Goal: Information Seeking & Learning: Learn about a topic

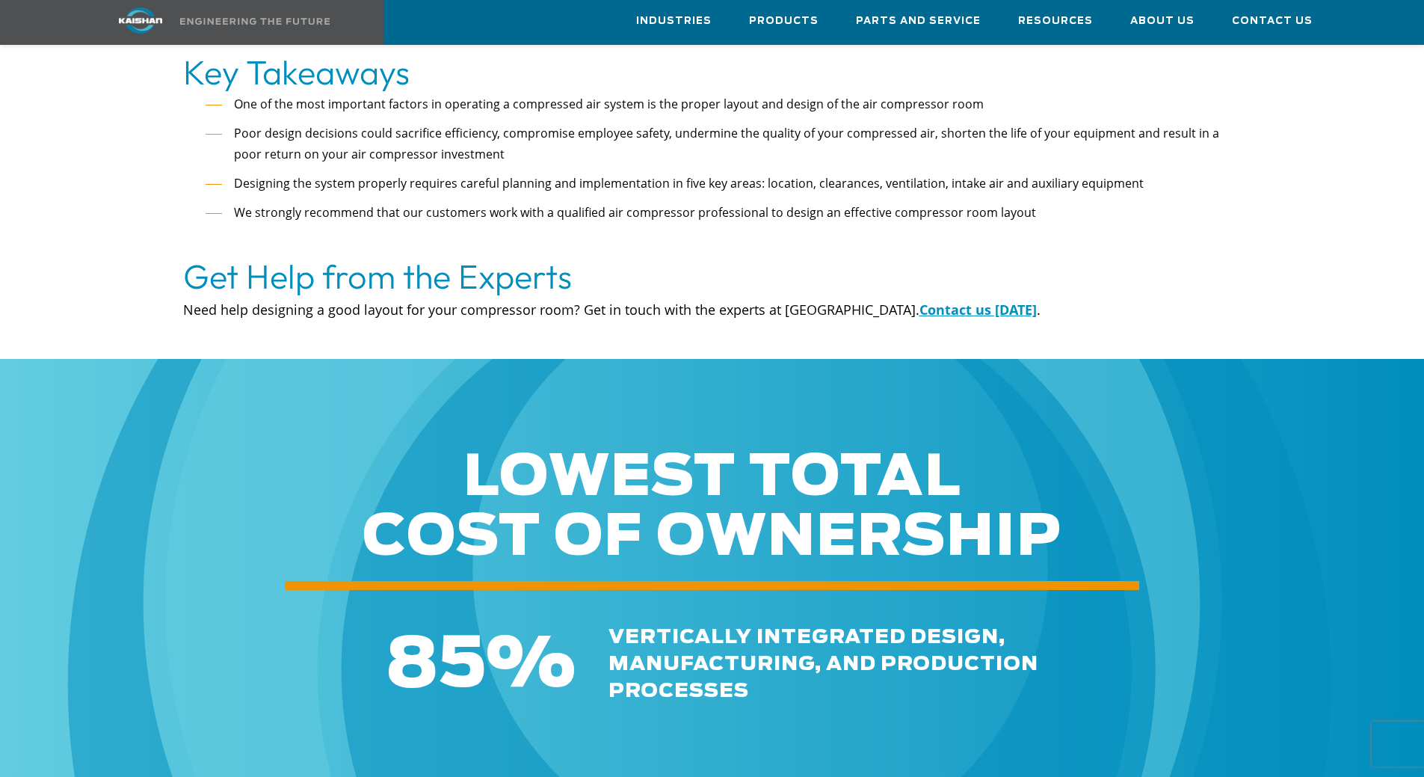
drag, startPoint x: 618, startPoint y: 262, endPoint x: 621, endPoint y: 230, distance: 32.4
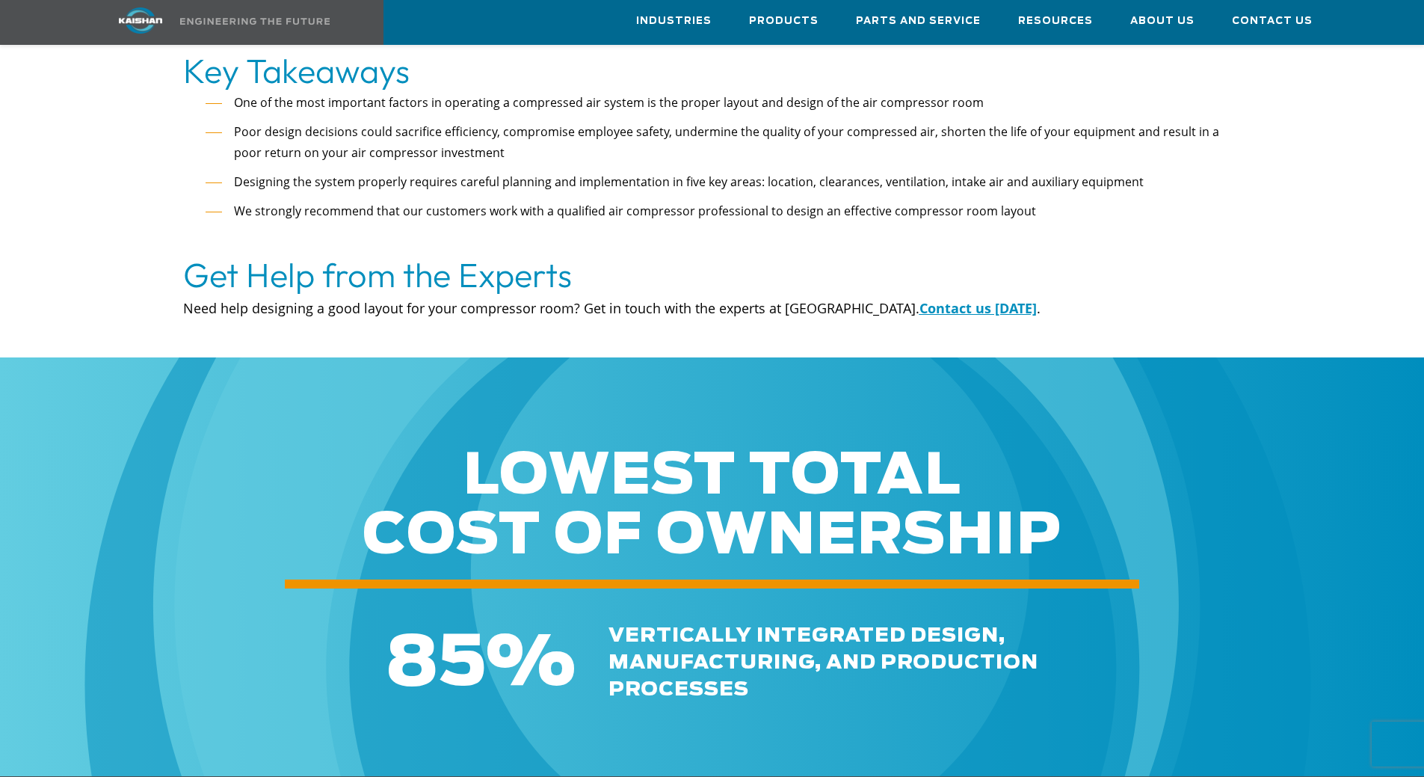
drag, startPoint x: 716, startPoint y: 251, endPoint x: 713, endPoint y: 282, distance: 30.8
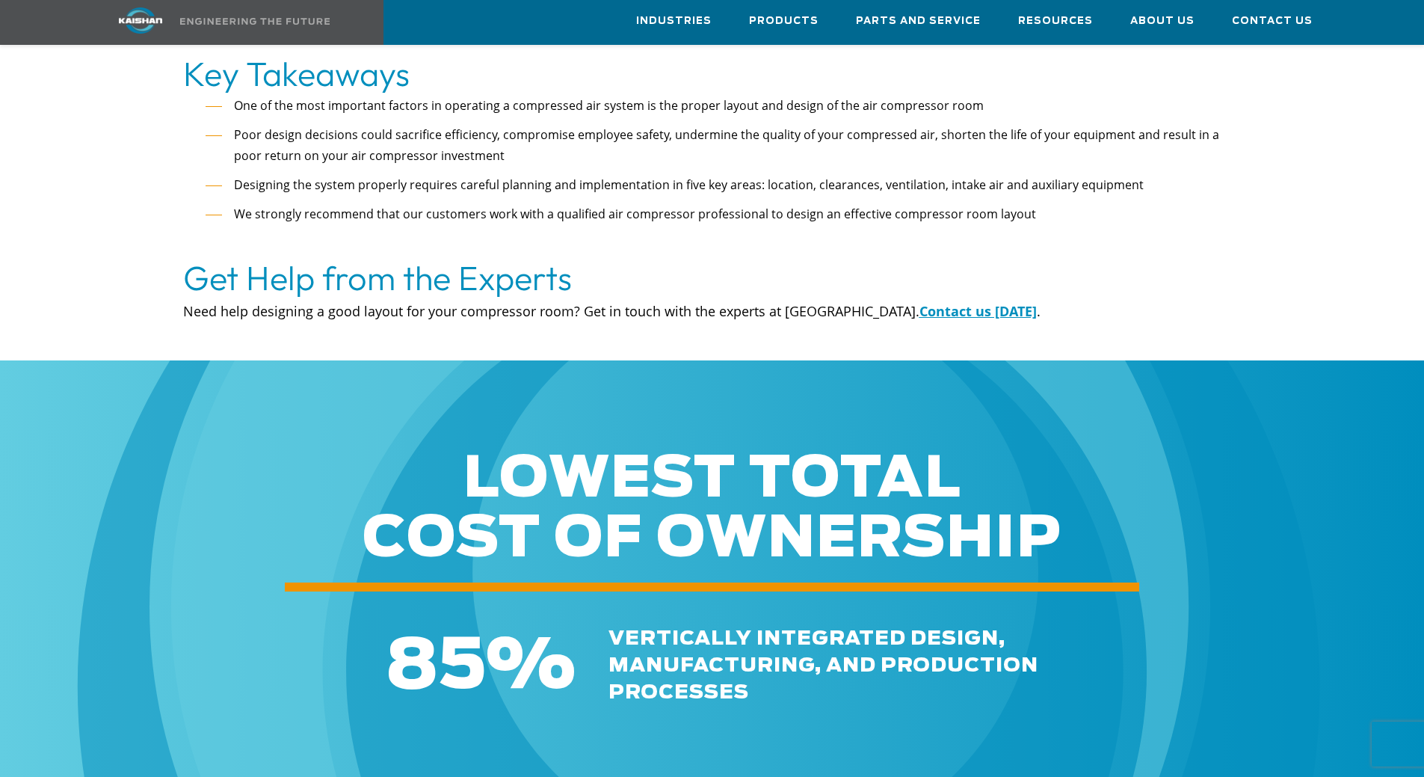
drag, startPoint x: 769, startPoint y: 268, endPoint x: 772, endPoint y: 247, distance: 21.9
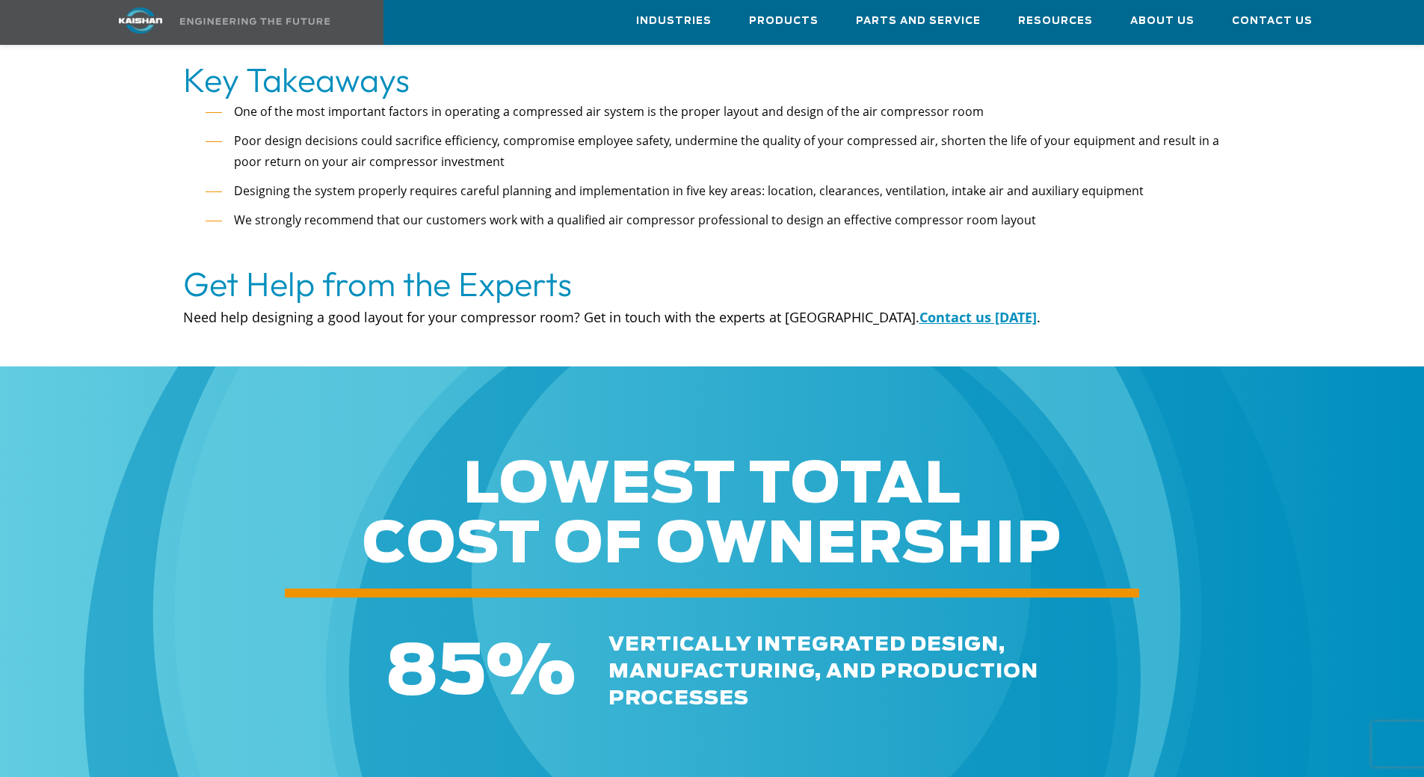
drag, startPoint x: 771, startPoint y: 282, endPoint x: 774, endPoint y: 255, distance: 27.1
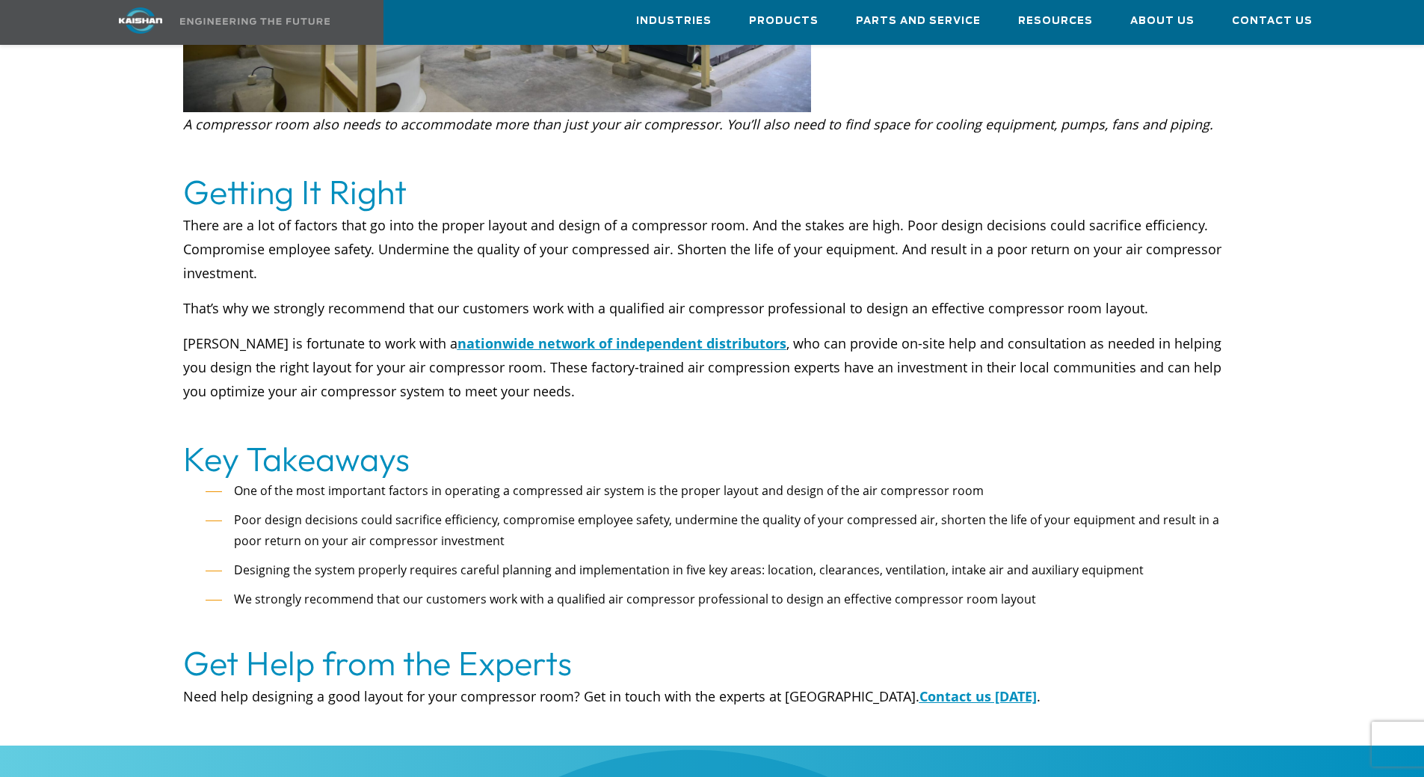
drag, startPoint x: 854, startPoint y: 501, endPoint x: 861, endPoint y: 458, distance: 43.9
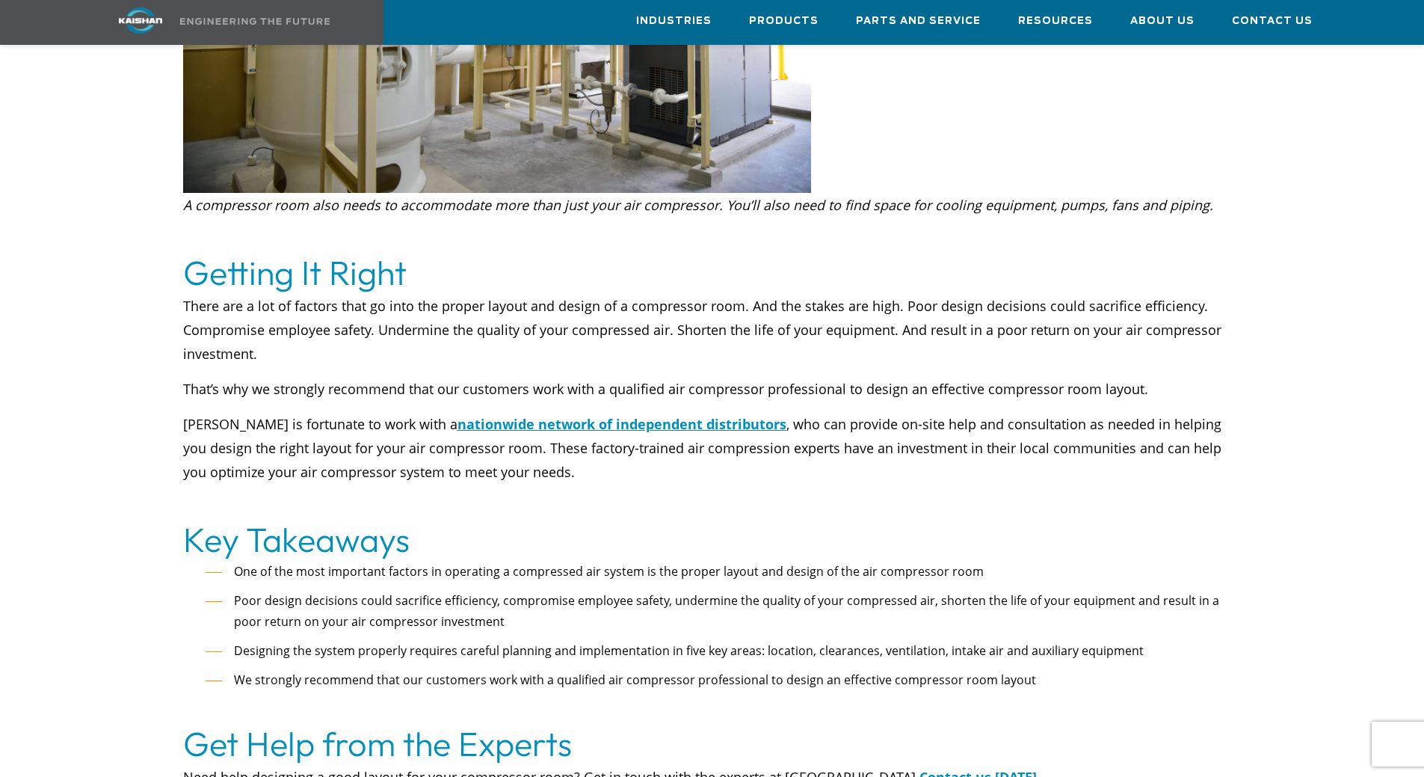
drag, startPoint x: 873, startPoint y: 528, endPoint x: 875, endPoint y: 475, distance: 53.1
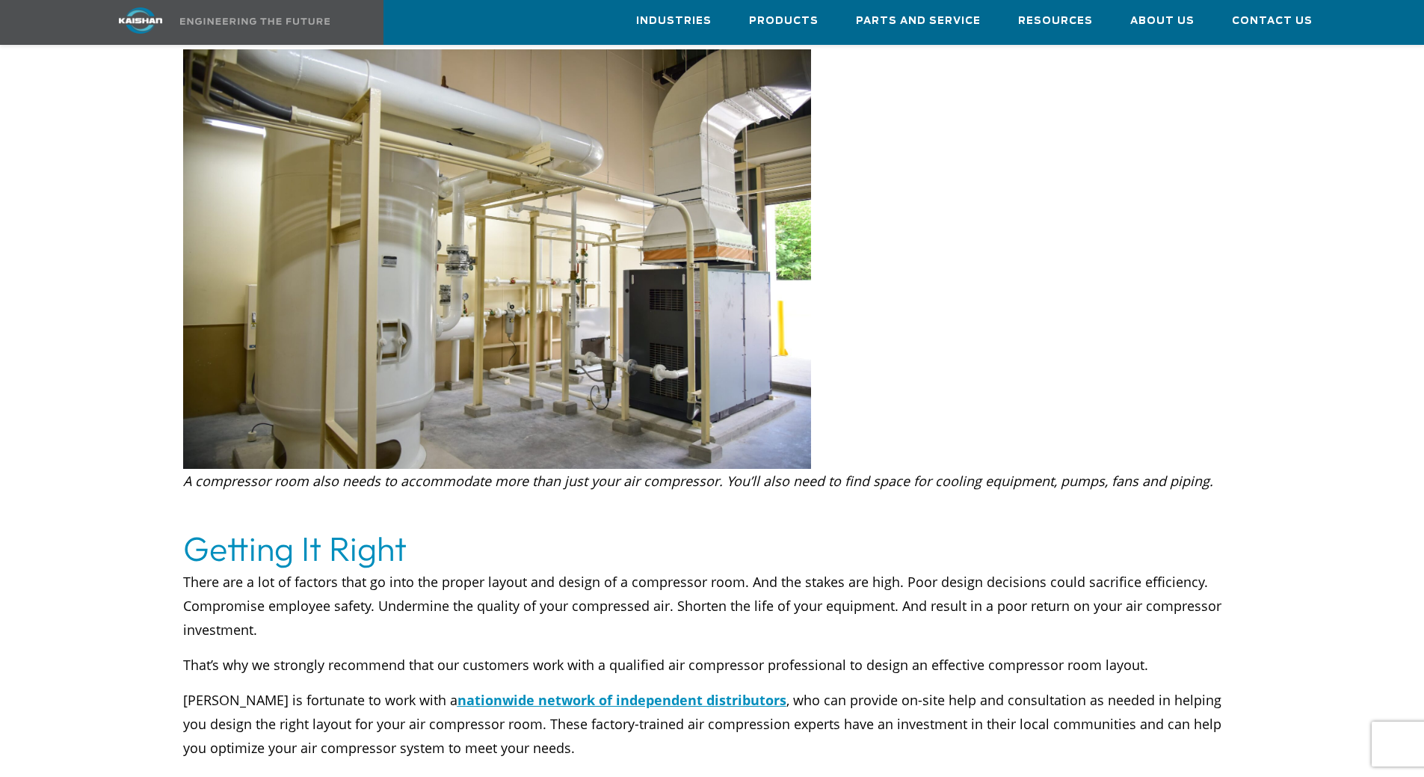
drag, startPoint x: 1112, startPoint y: 425, endPoint x: 1109, endPoint y: 445, distance: 19.7
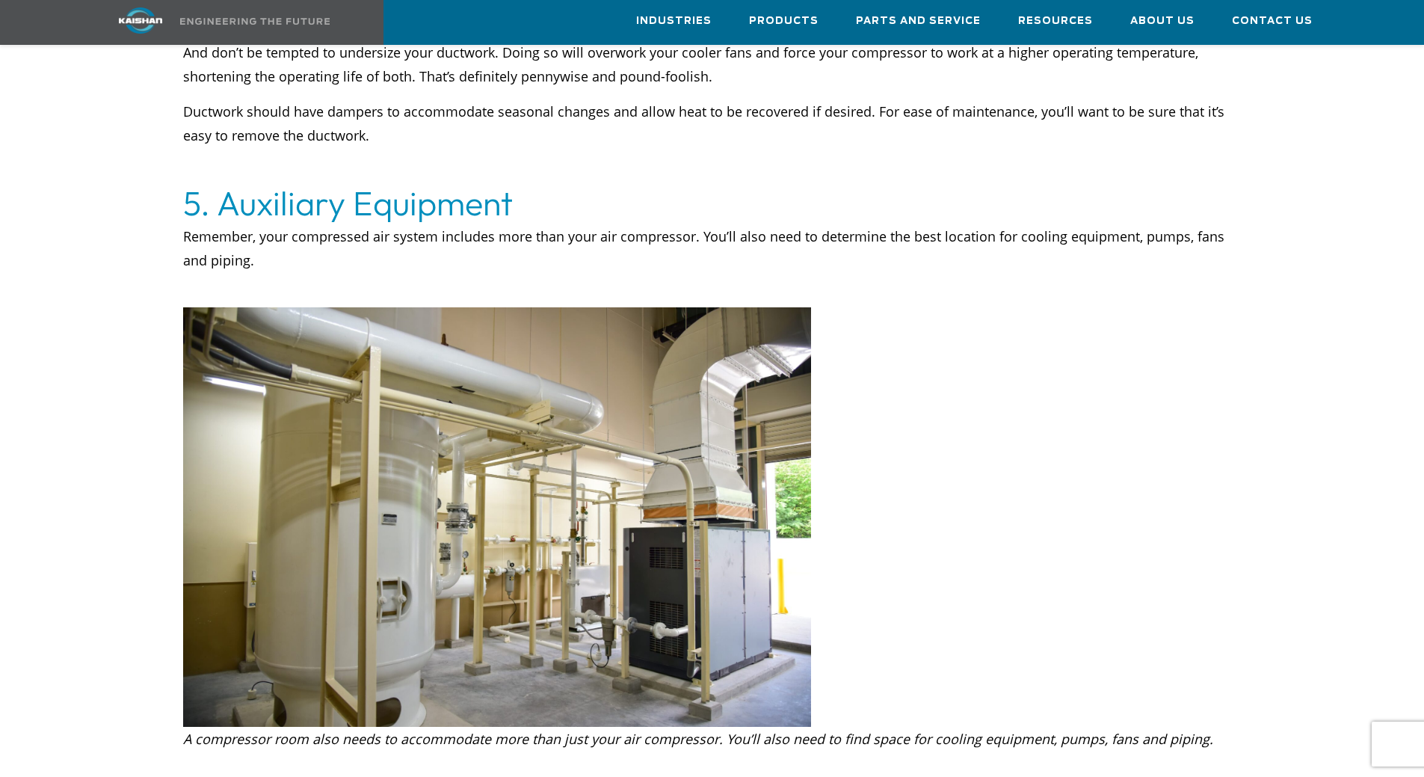
drag, startPoint x: 1121, startPoint y: 450, endPoint x: 1116, endPoint y: 490, distance: 40.6
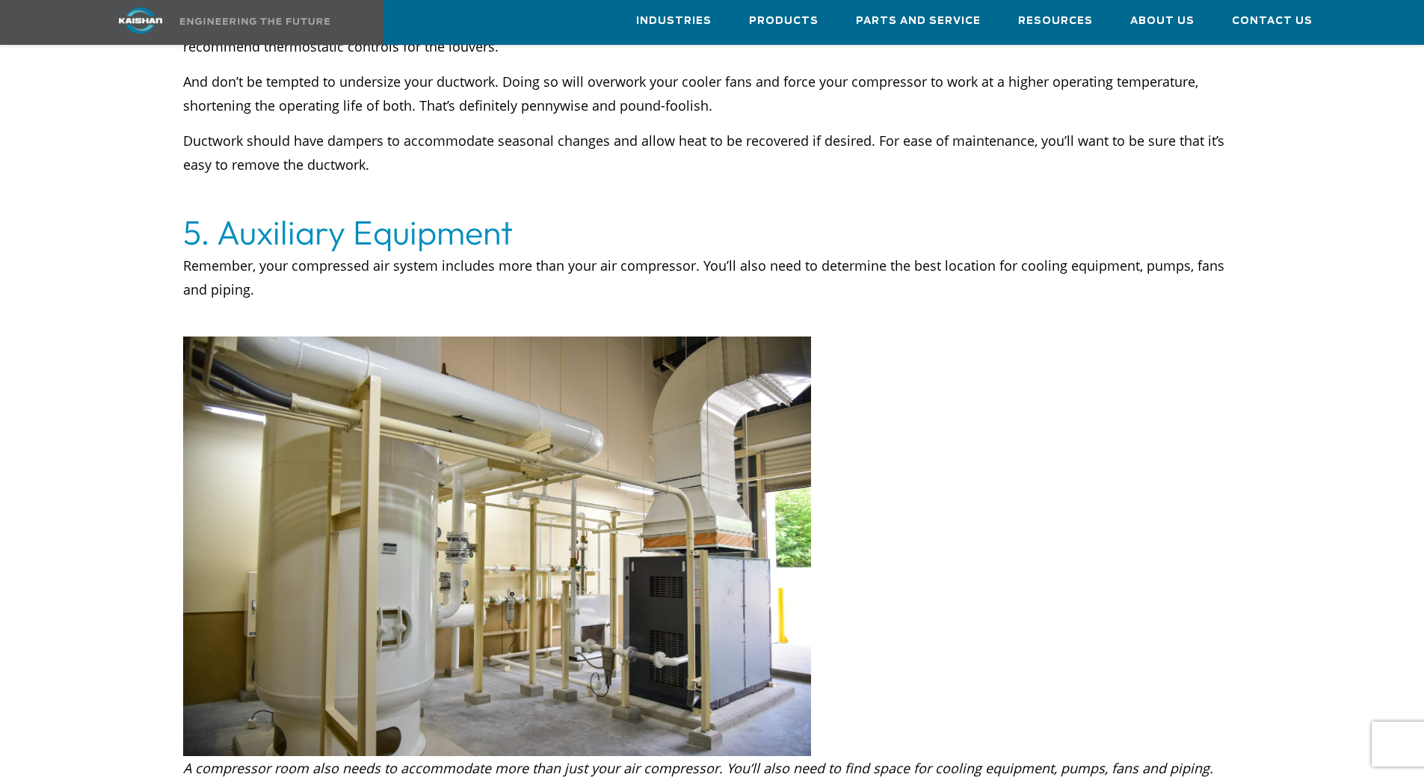
drag, startPoint x: 1114, startPoint y: 434, endPoint x: 1114, endPoint y: 402, distance: 32.1
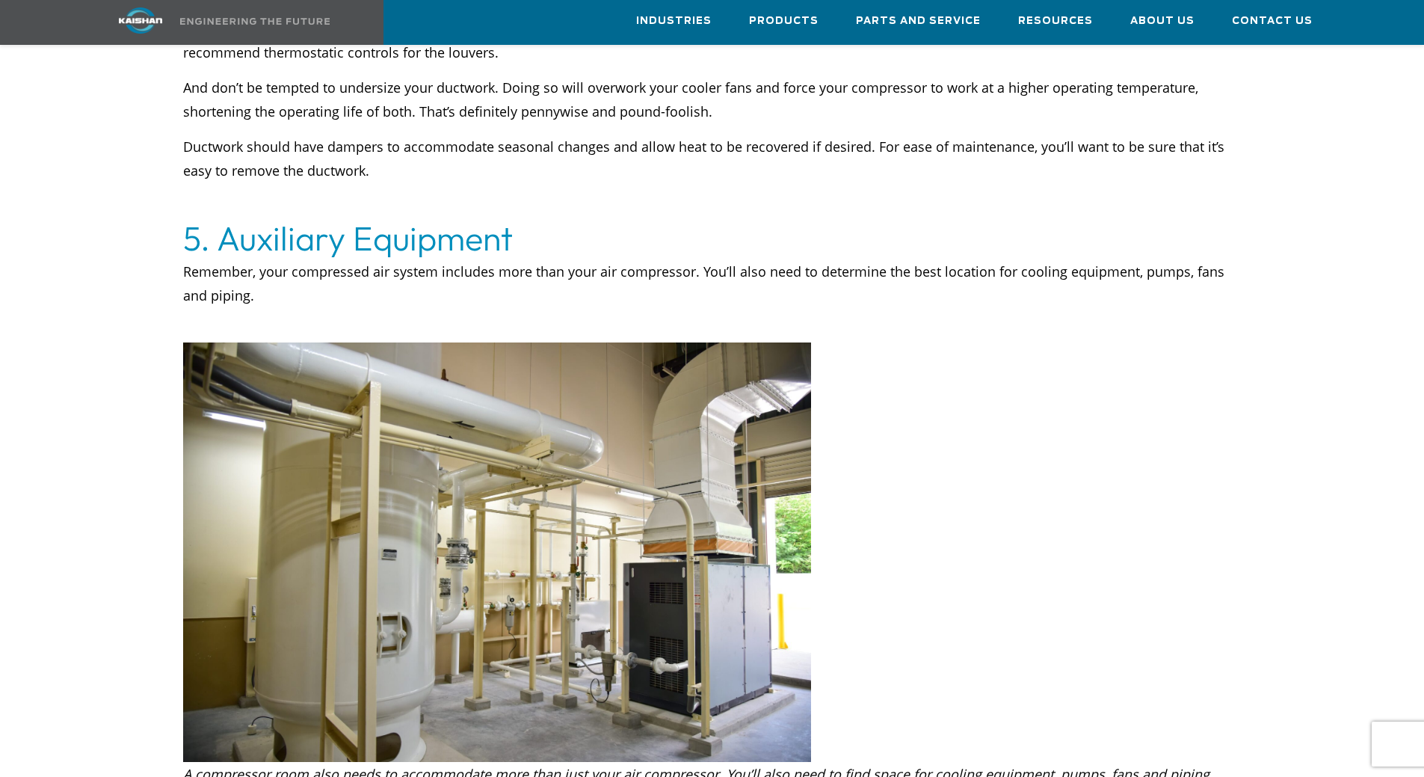
click at [1114, 413] on div at bounding box center [712, 173] width 1256 height 2369
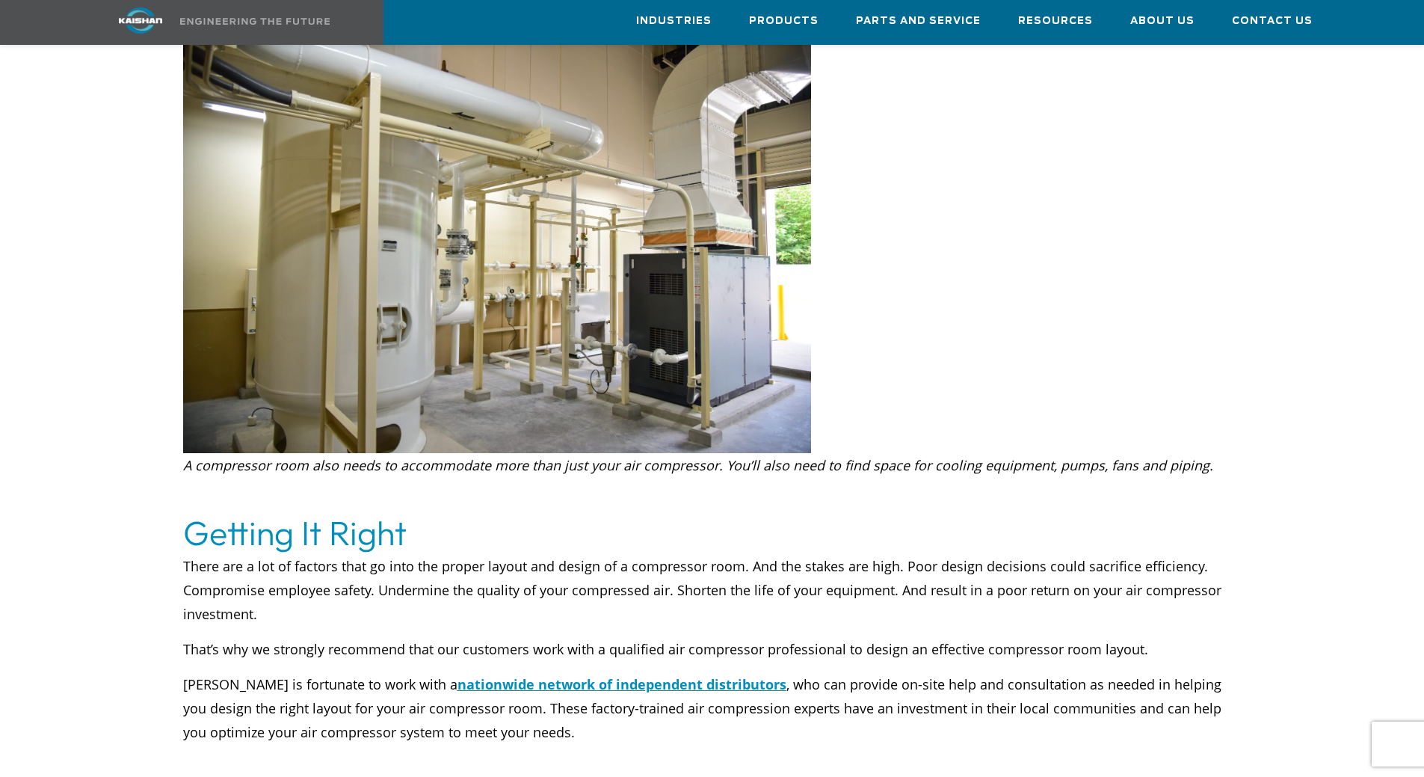
drag, startPoint x: 1107, startPoint y: 448, endPoint x: 1104, endPoint y: 395, distance: 53.1
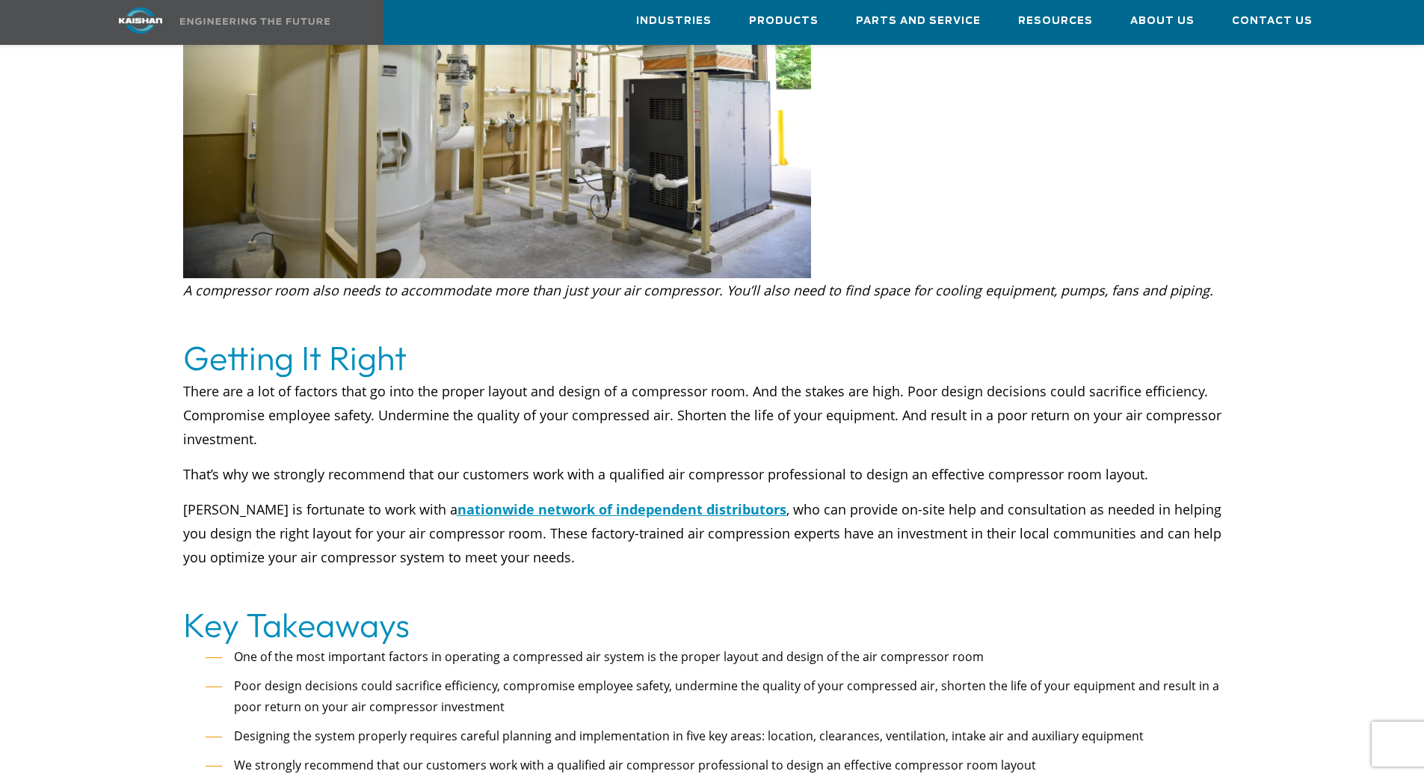
drag, startPoint x: 1104, startPoint y: 385, endPoint x: 1107, endPoint y: 363, distance: 22.6
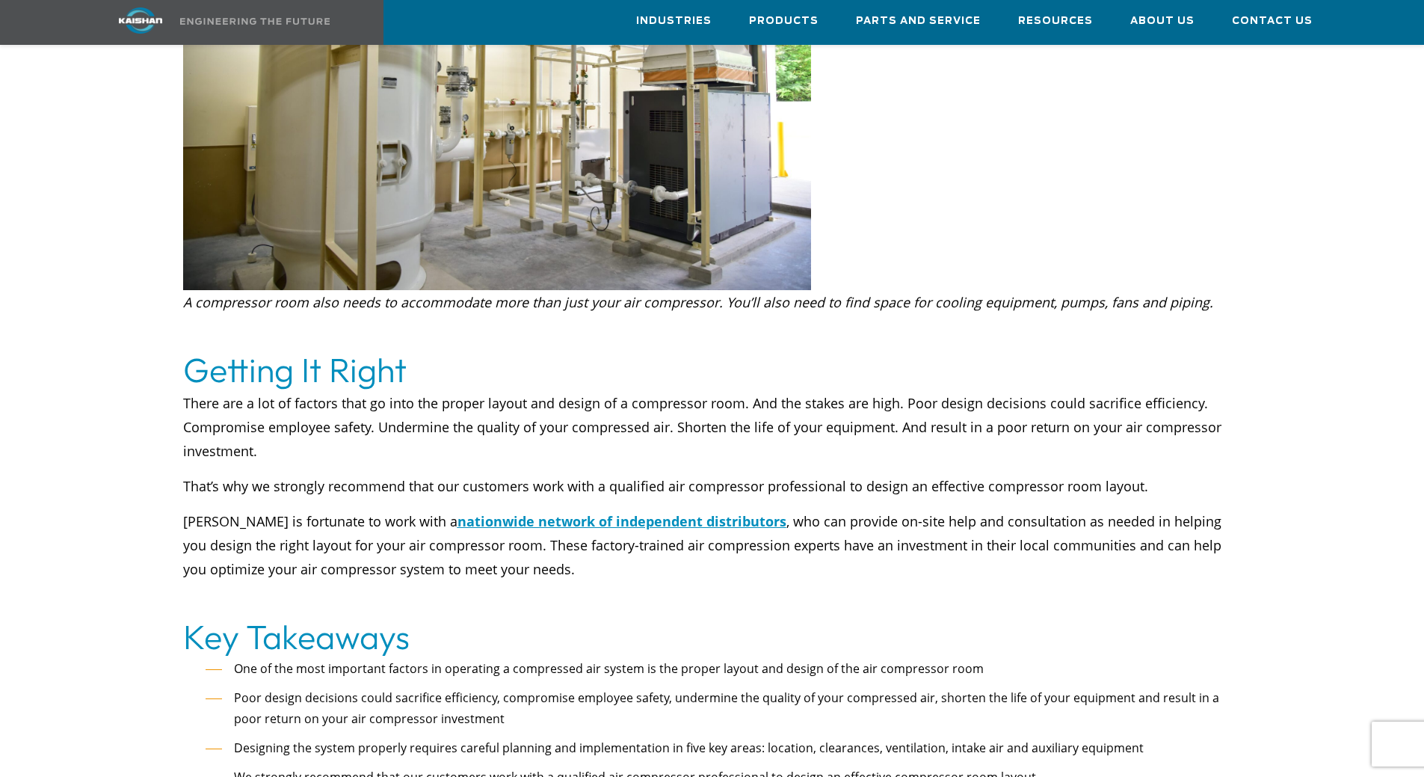
scroll to position [3650, 0]
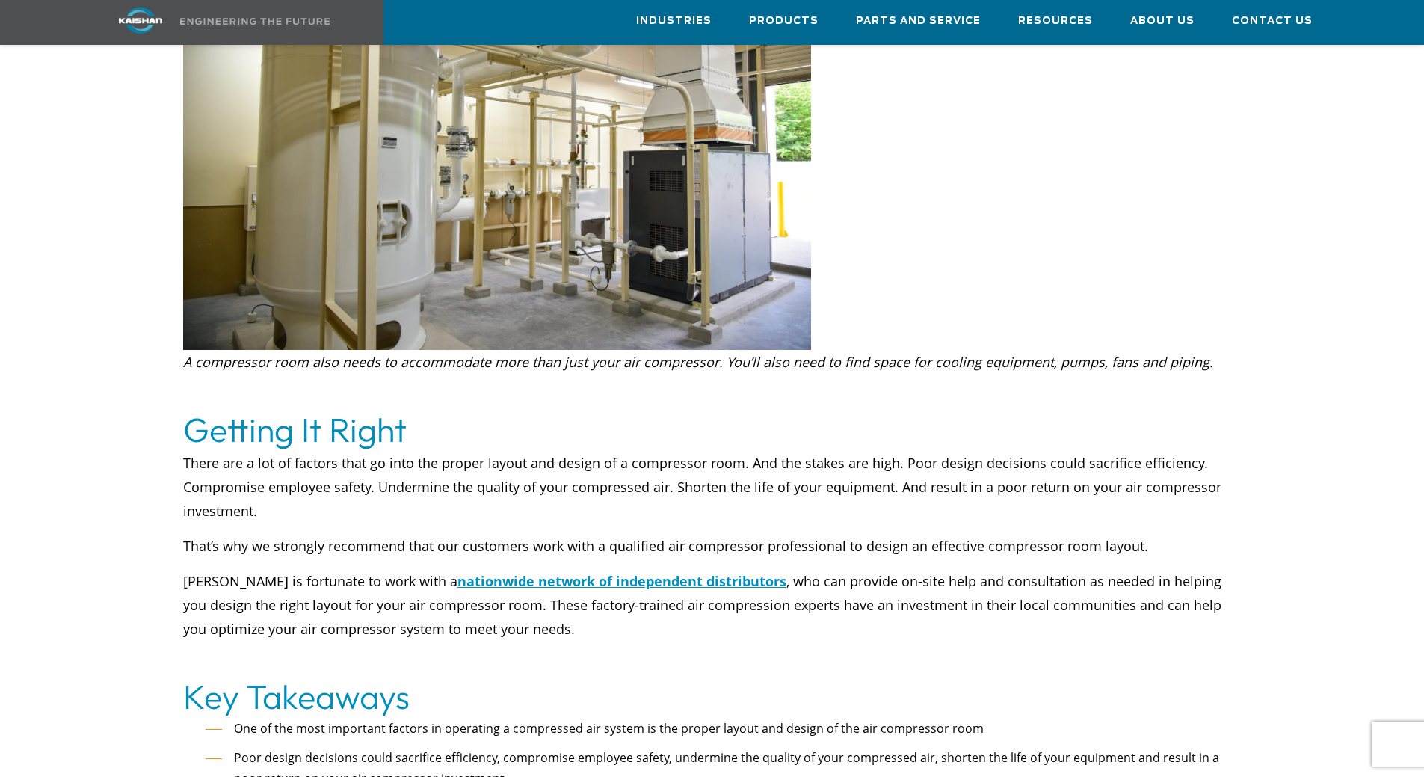
drag, startPoint x: 1072, startPoint y: 647, endPoint x: 1077, endPoint y: 630, distance: 18.0
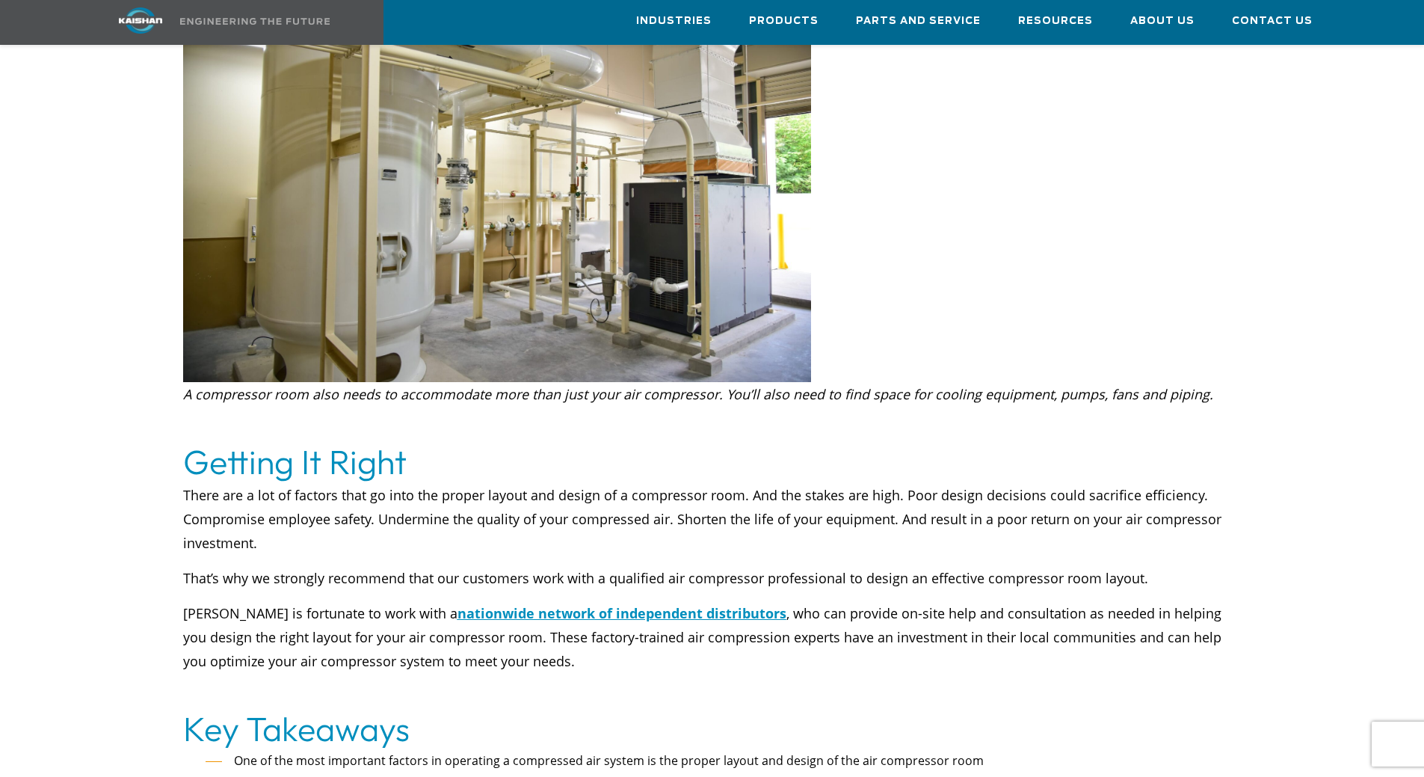
drag, startPoint x: 1098, startPoint y: 609, endPoint x: 1107, endPoint y: 582, distance: 28.4
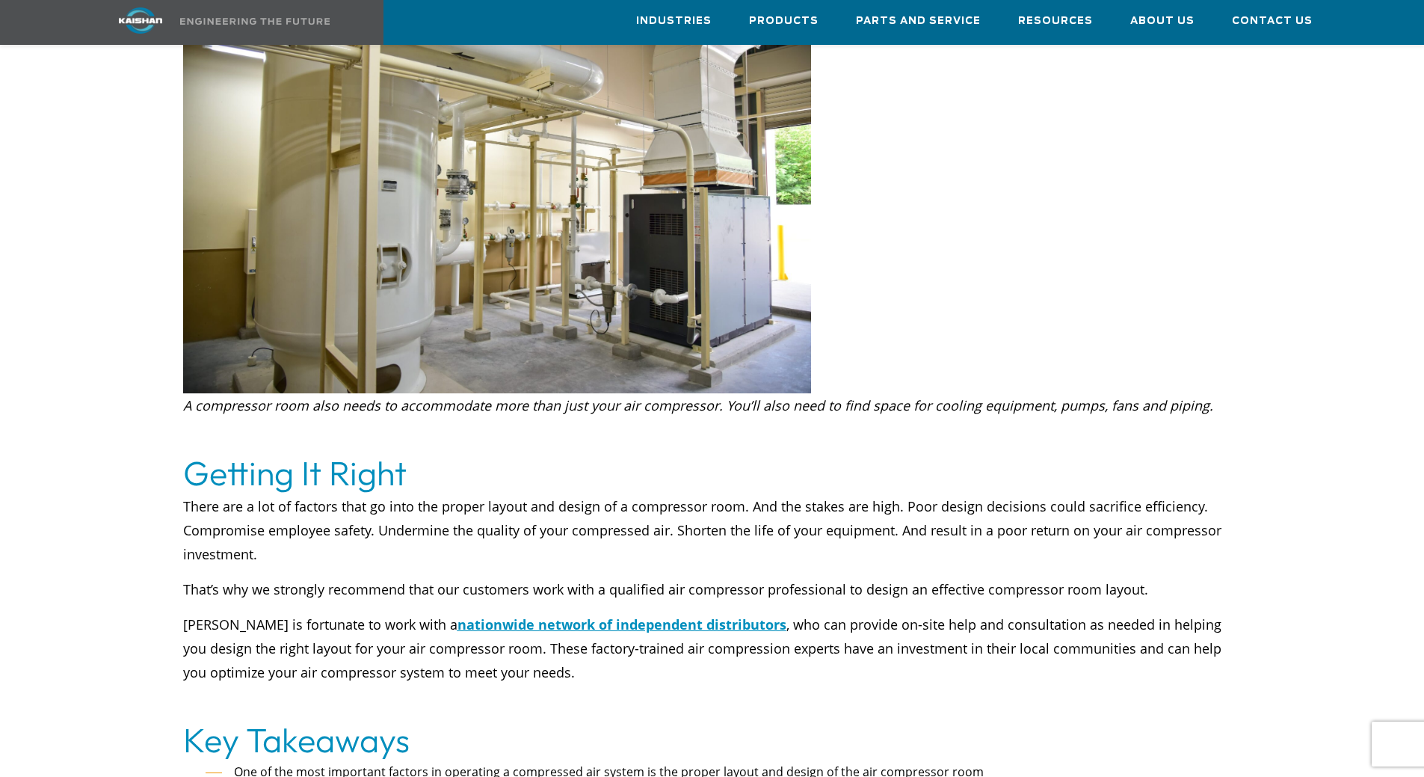
drag, startPoint x: 1104, startPoint y: 663, endPoint x: 1104, endPoint y: 639, distance: 24.7
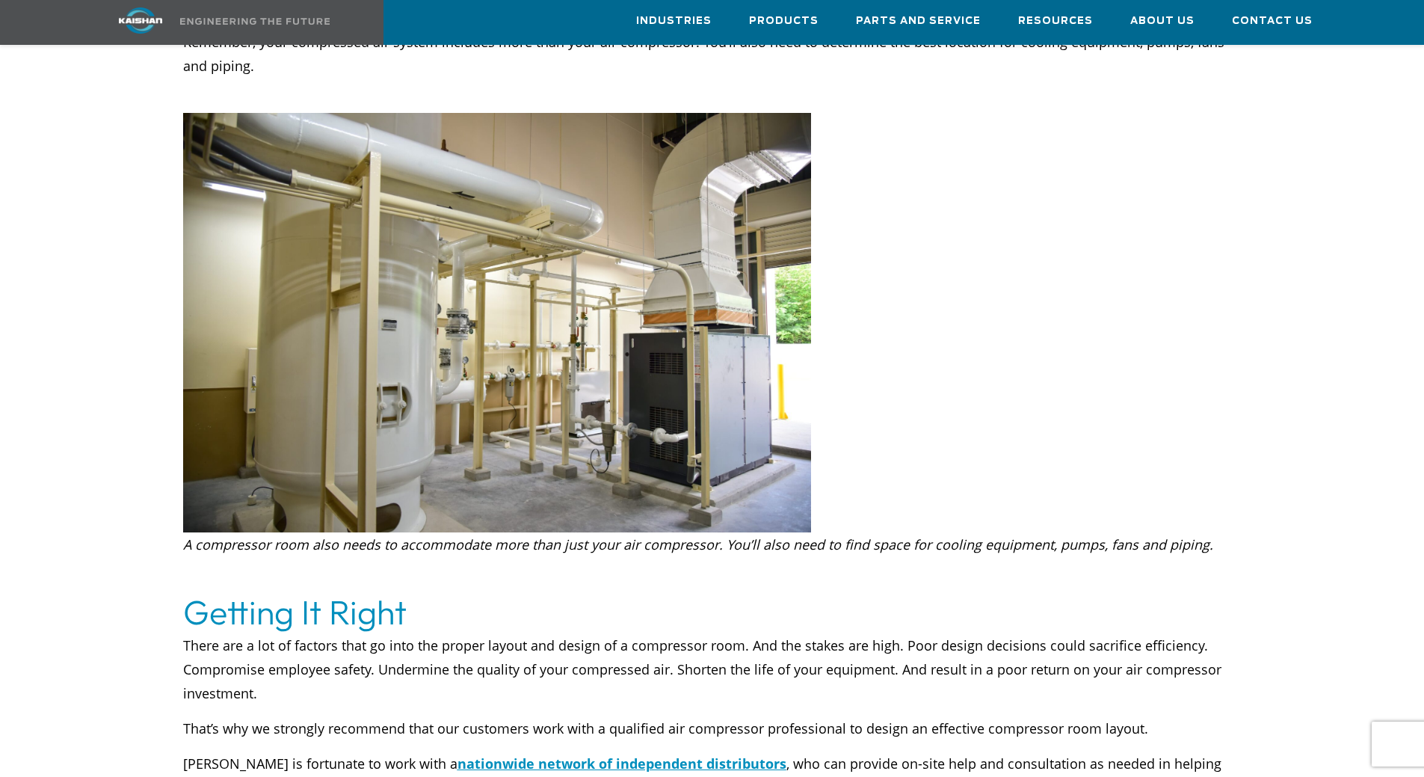
scroll to position [385, 0]
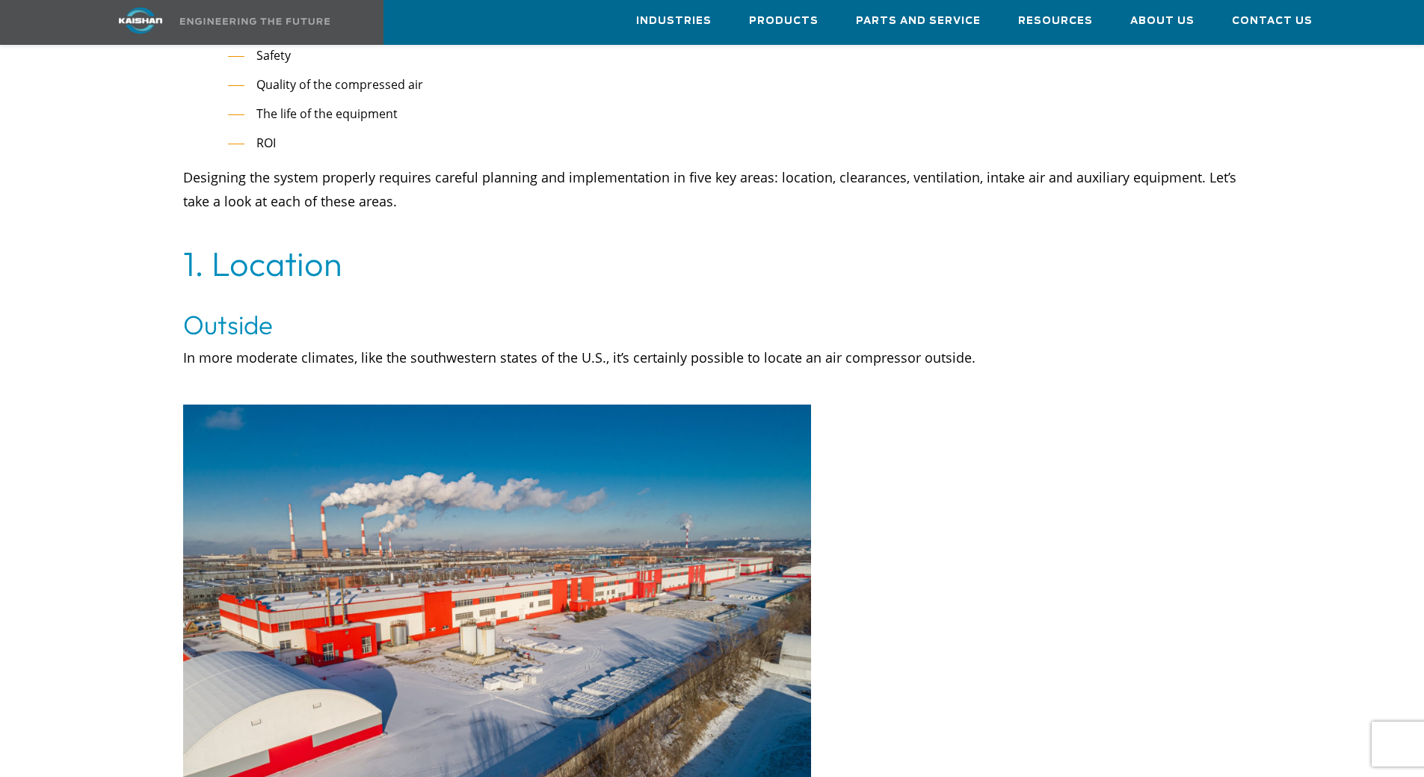
drag, startPoint x: 1100, startPoint y: 671, endPoint x: 1053, endPoint y: 239, distance: 434.6
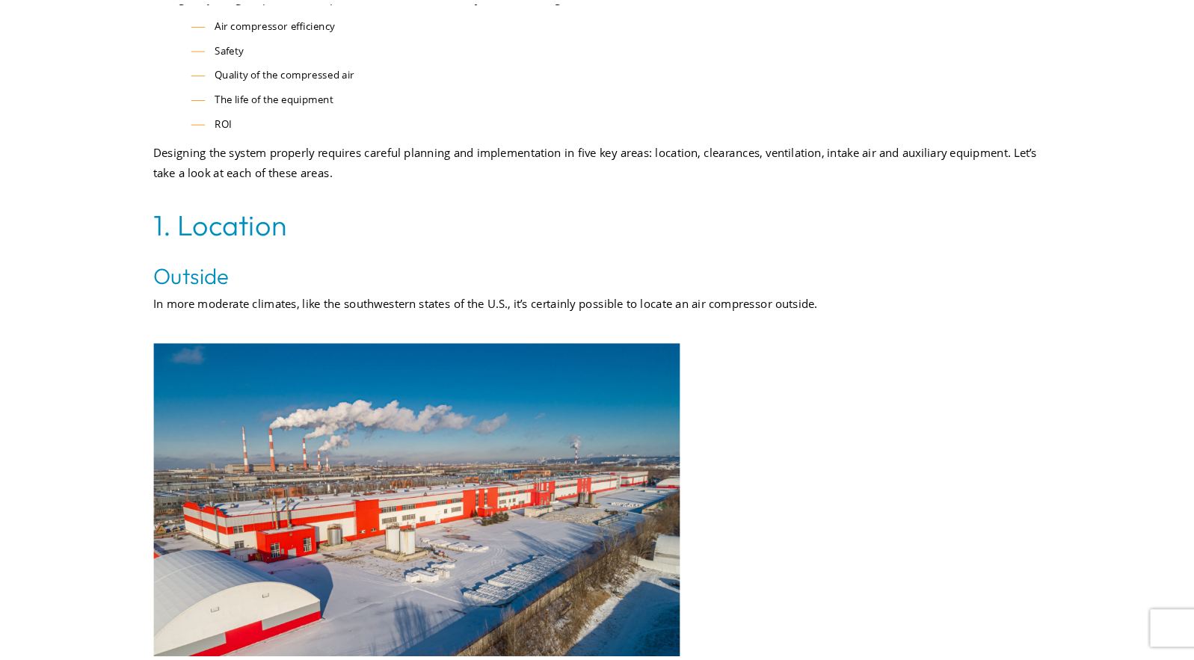
scroll to position [0, 0]
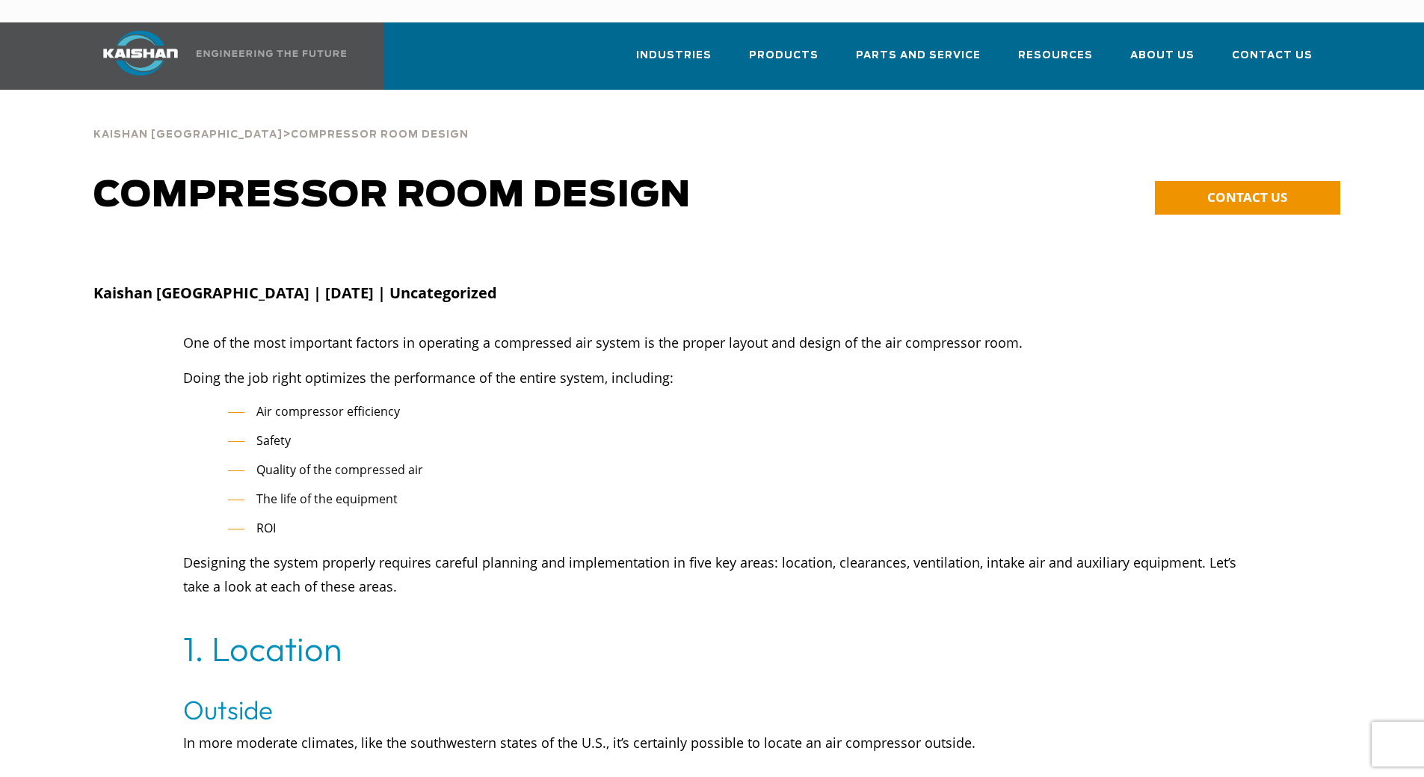
click at [896, 459] on li "Quality of the compressed air" at bounding box center [735, 470] width 1014 height 22
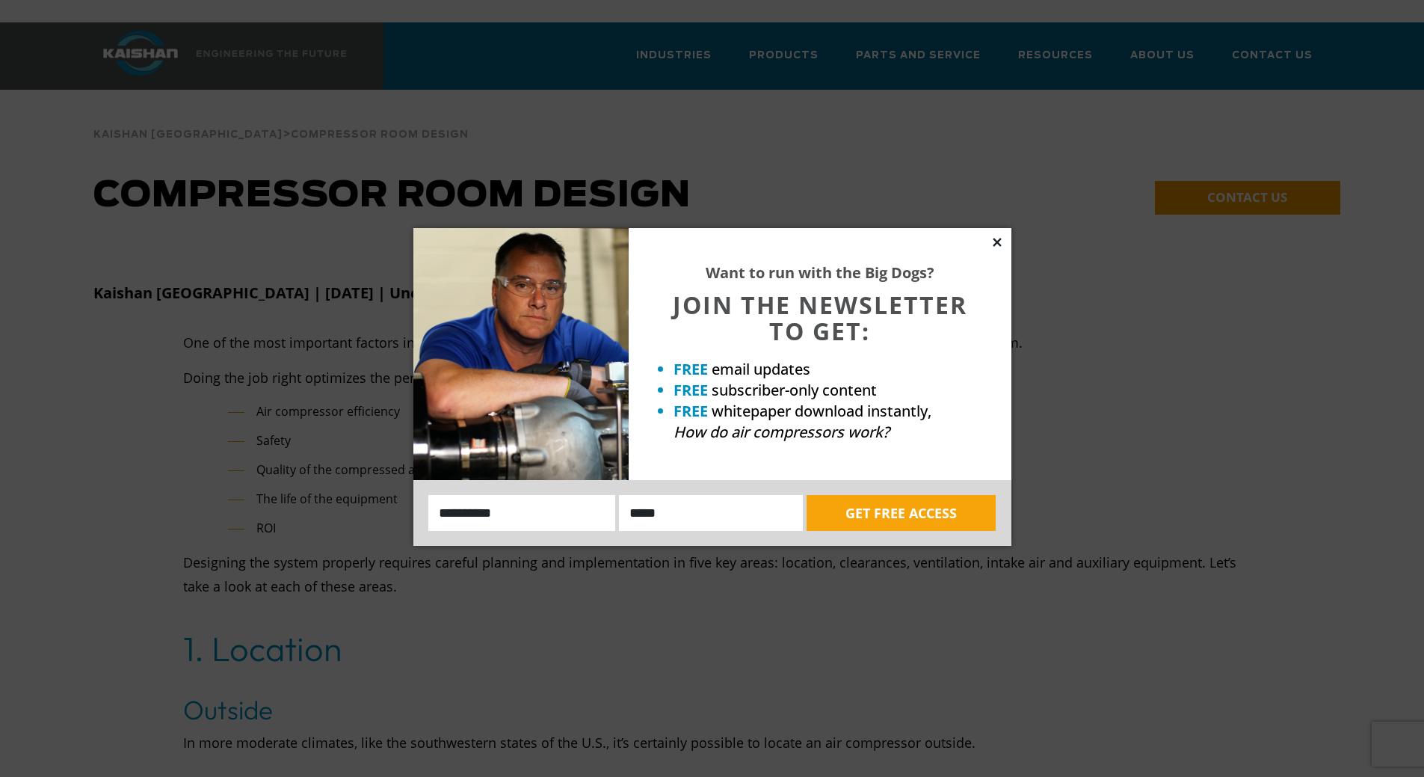
click at [994, 241] on icon at bounding box center [997, 242] width 13 height 13
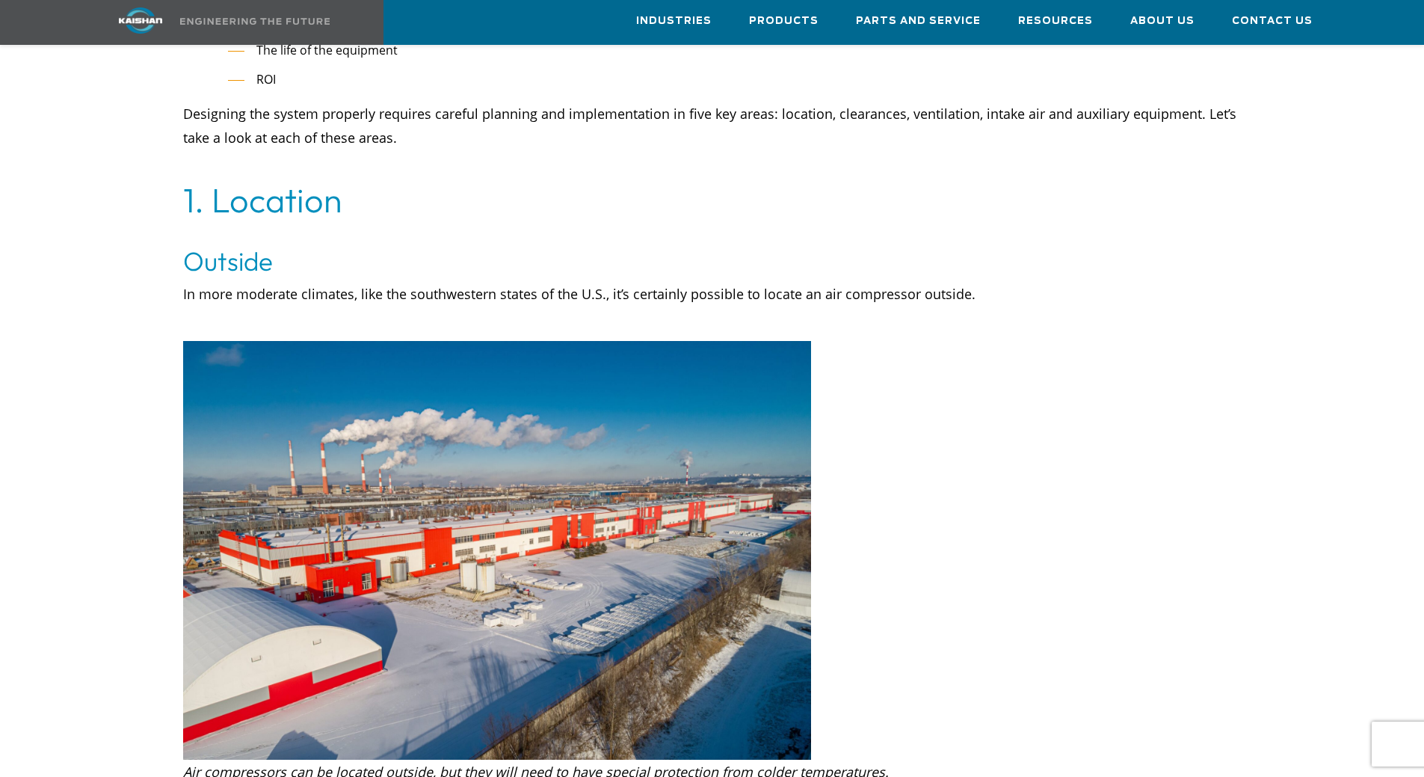
click at [88, 241] on div at bounding box center [712, 224] width 1256 height 91
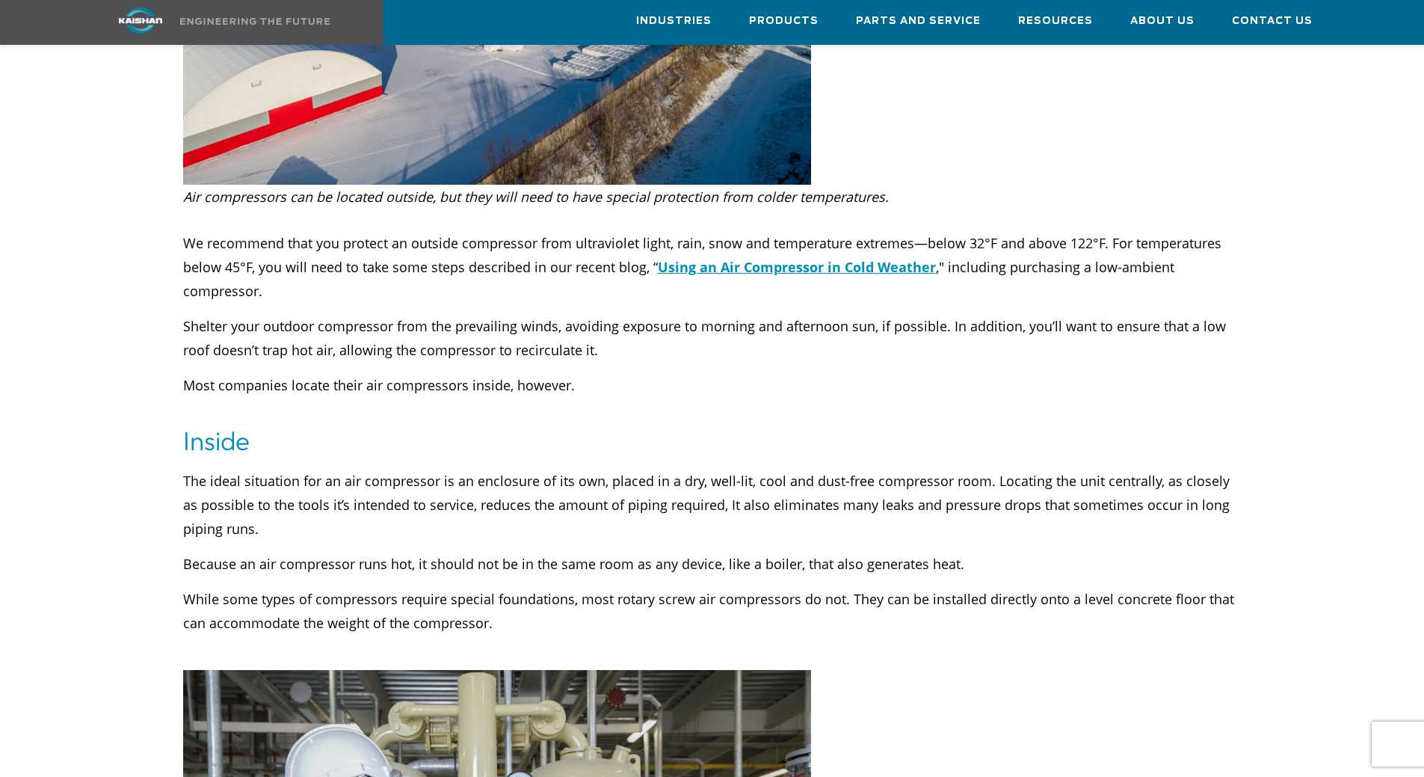
drag, startPoint x: 120, startPoint y: 336, endPoint x: 102, endPoint y: 306, distance: 35.5
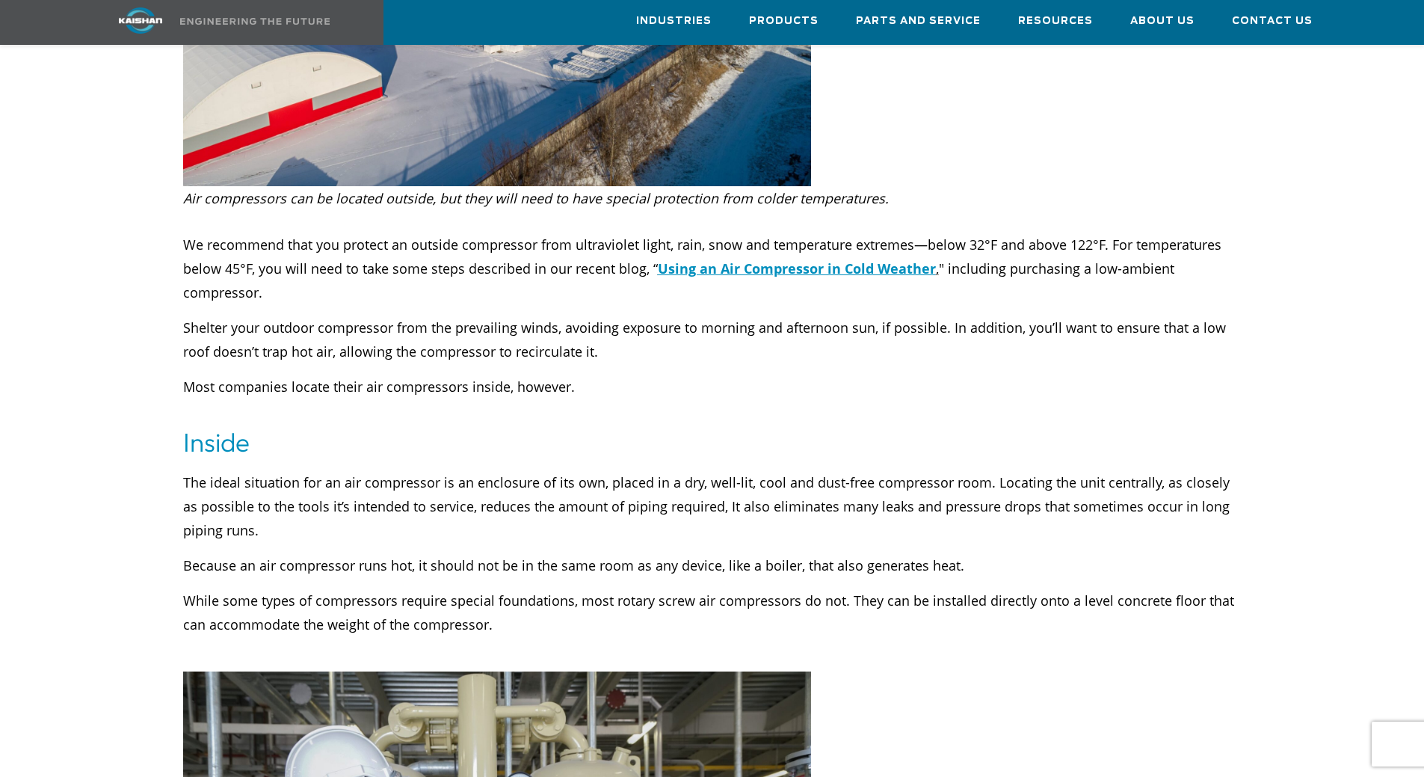
scroll to position [2472, 0]
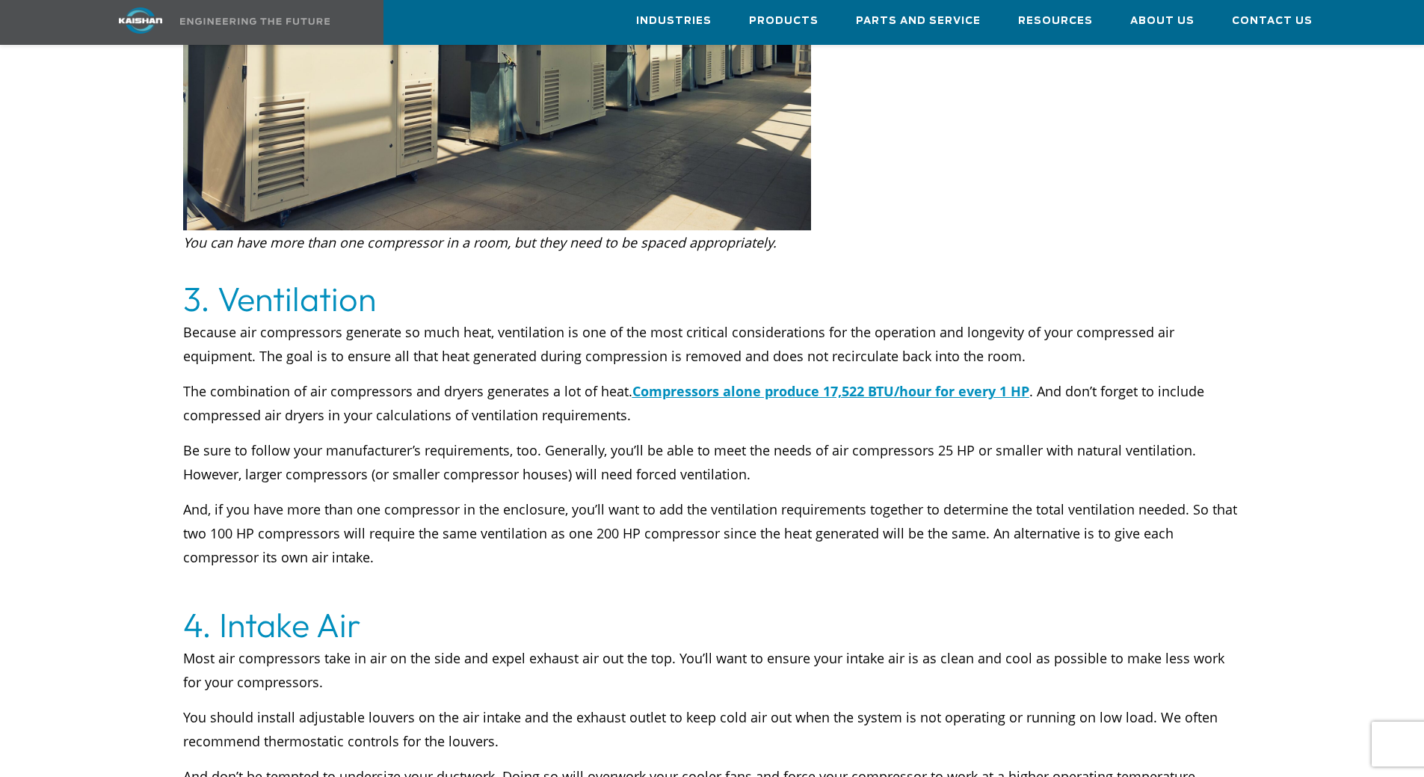
drag, startPoint x: 842, startPoint y: 500, endPoint x: 842, endPoint y: 518, distance: 17.9
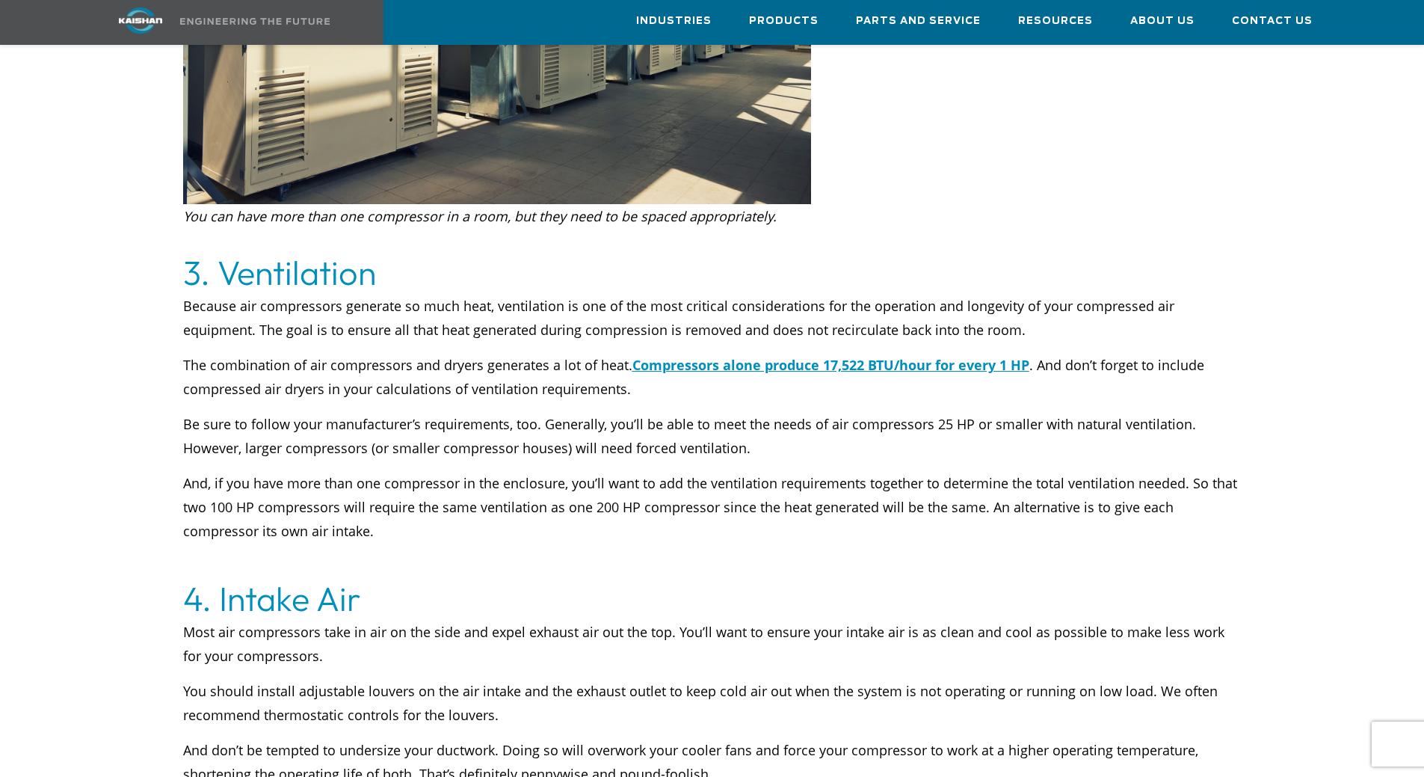
drag, startPoint x: 827, startPoint y: 491, endPoint x: 831, endPoint y: 471, distance: 20.7
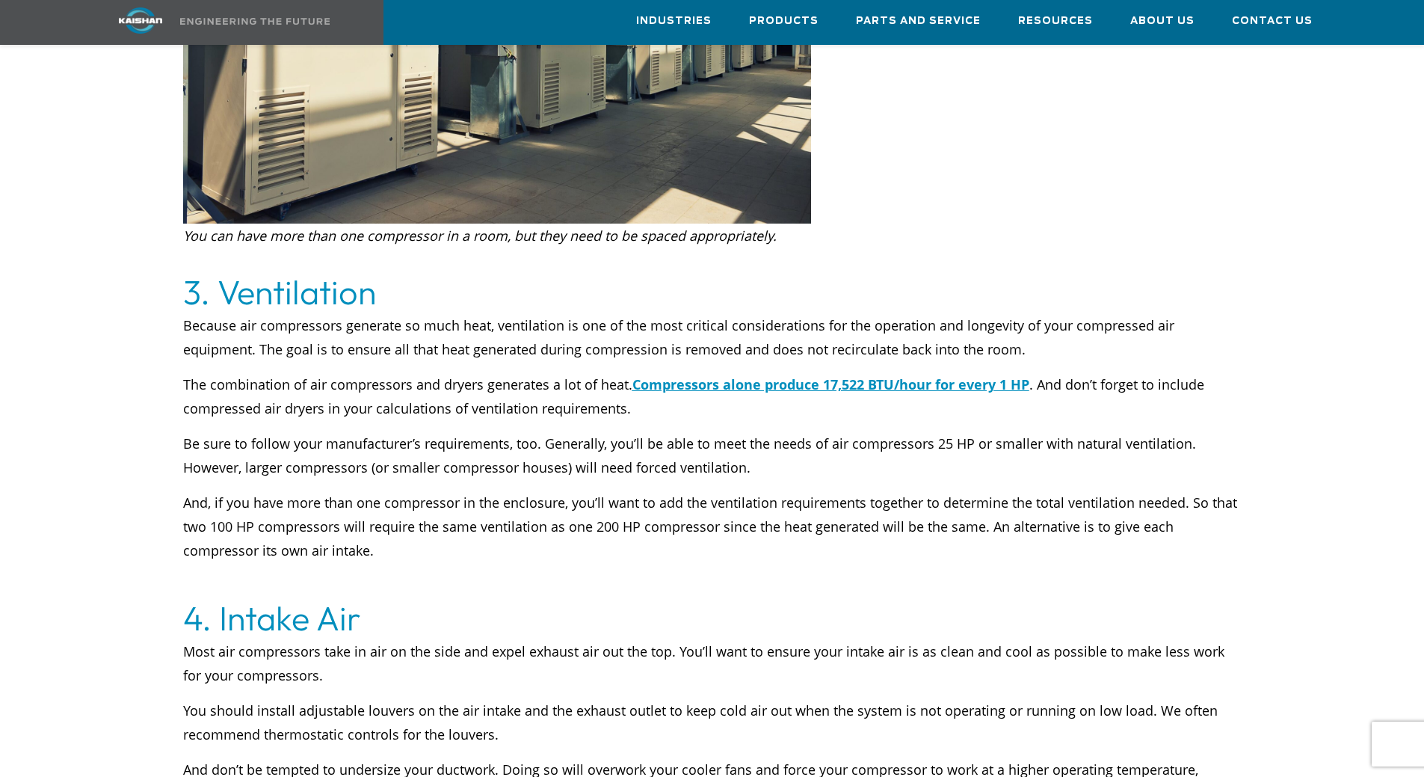
drag, startPoint x: 843, startPoint y: 538, endPoint x: 840, endPoint y: 520, distance: 18.9
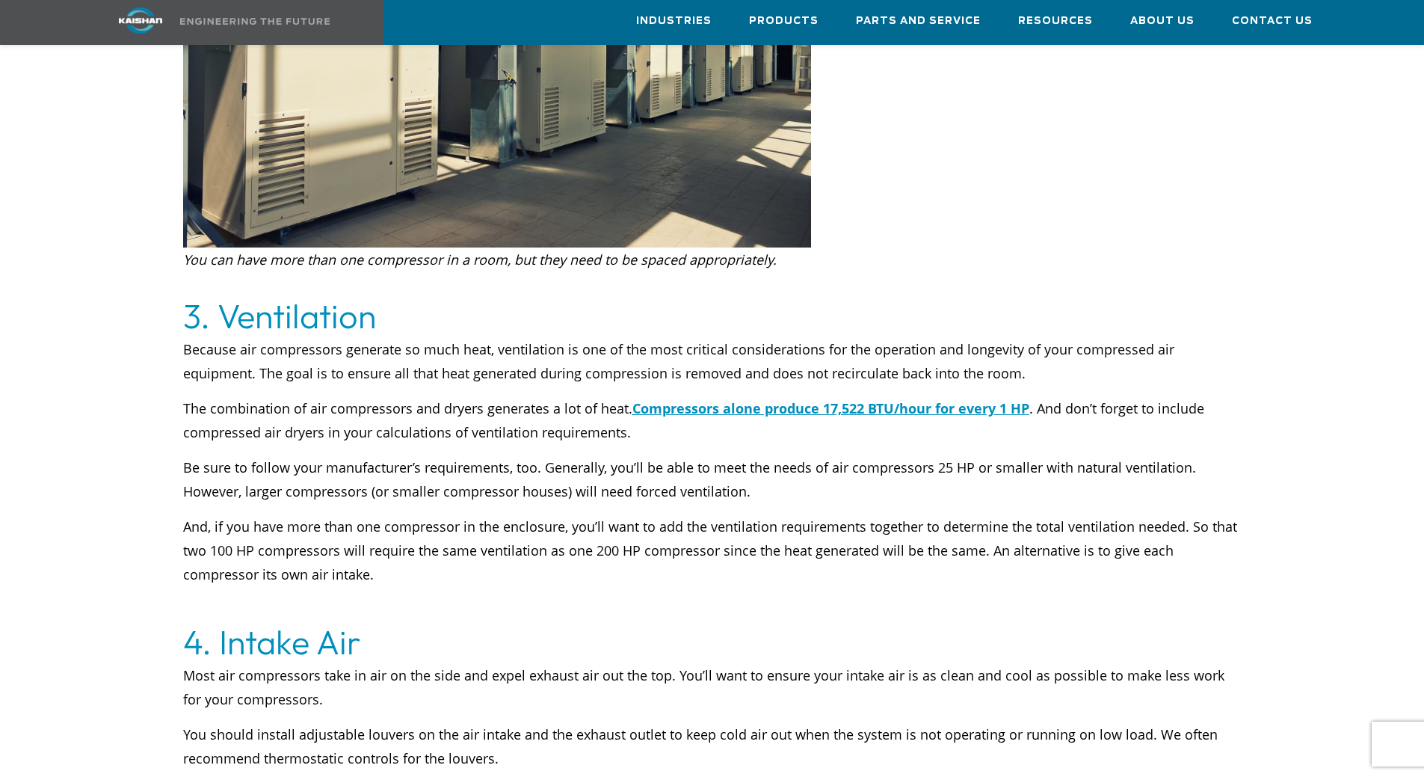
drag, startPoint x: 855, startPoint y: 568, endPoint x: 855, endPoint y: 548, distance: 20.2
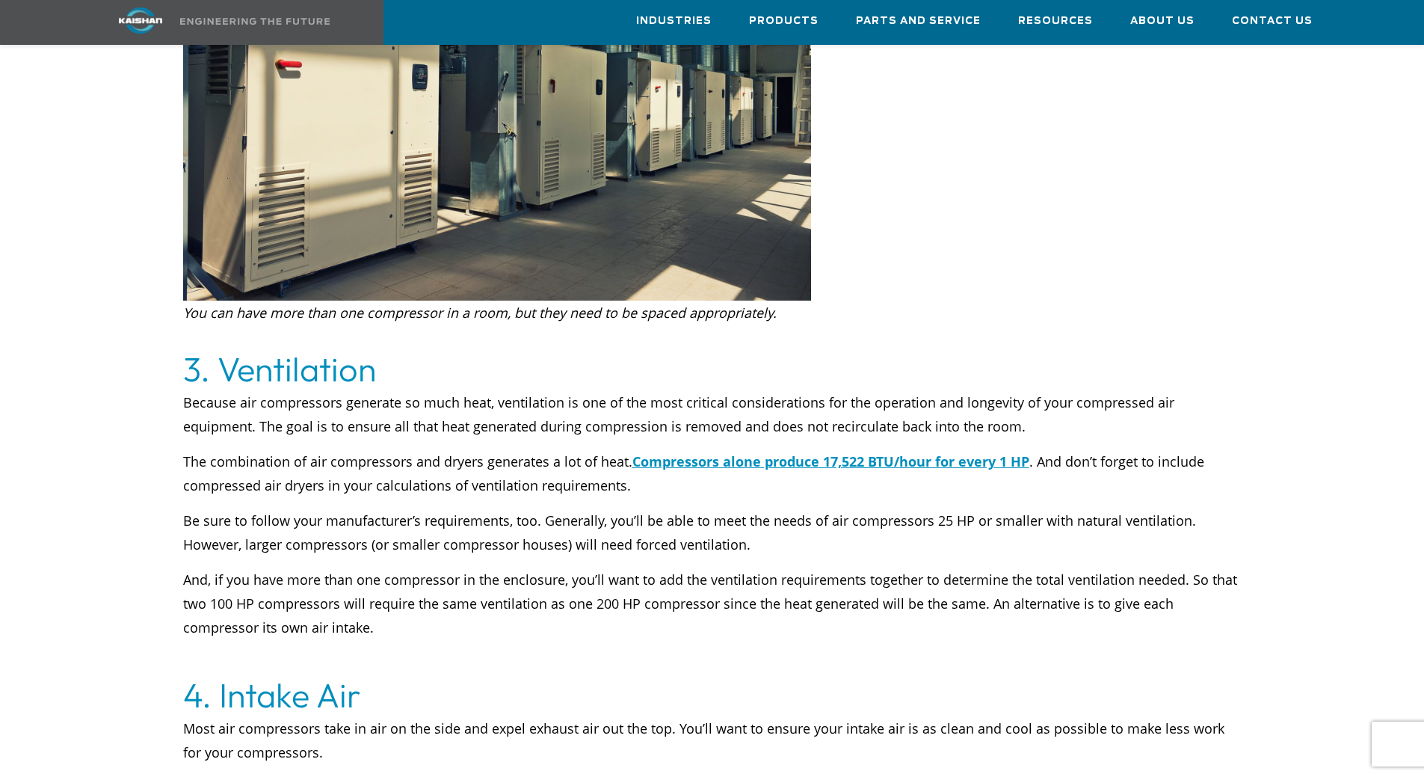
drag, startPoint x: 857, startPoint y: 609, endPoint x: 855, endPoint y: 585, distance: 23.2
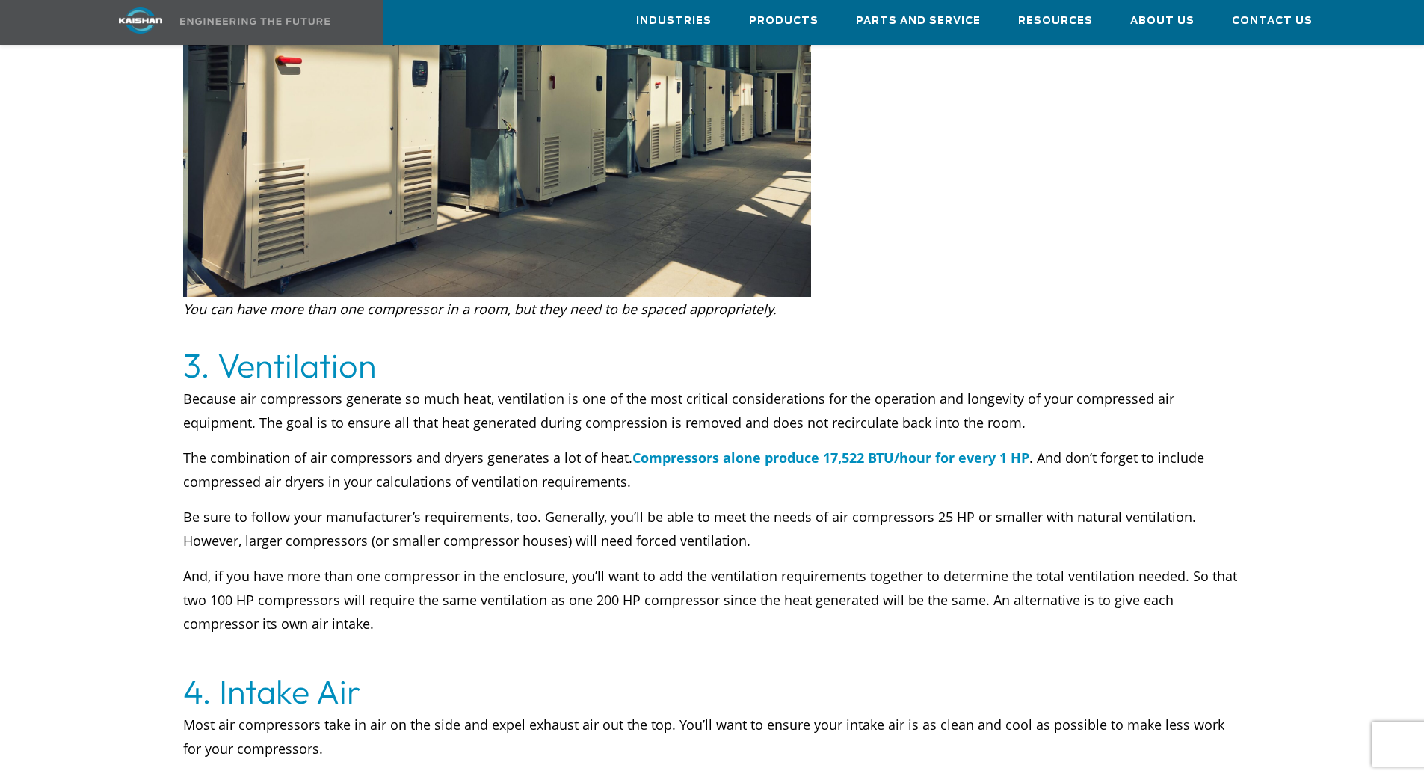
drag, startPoint x: 847, startPoint y: 582, endPoint x: 846, endPoint y: 600, distance: 17.2
click at [808, 570] on p "And, if you have more than one compressor in the enclosure, you’ll want to add …" at bounding box center [712, 598] width 1059 height 72
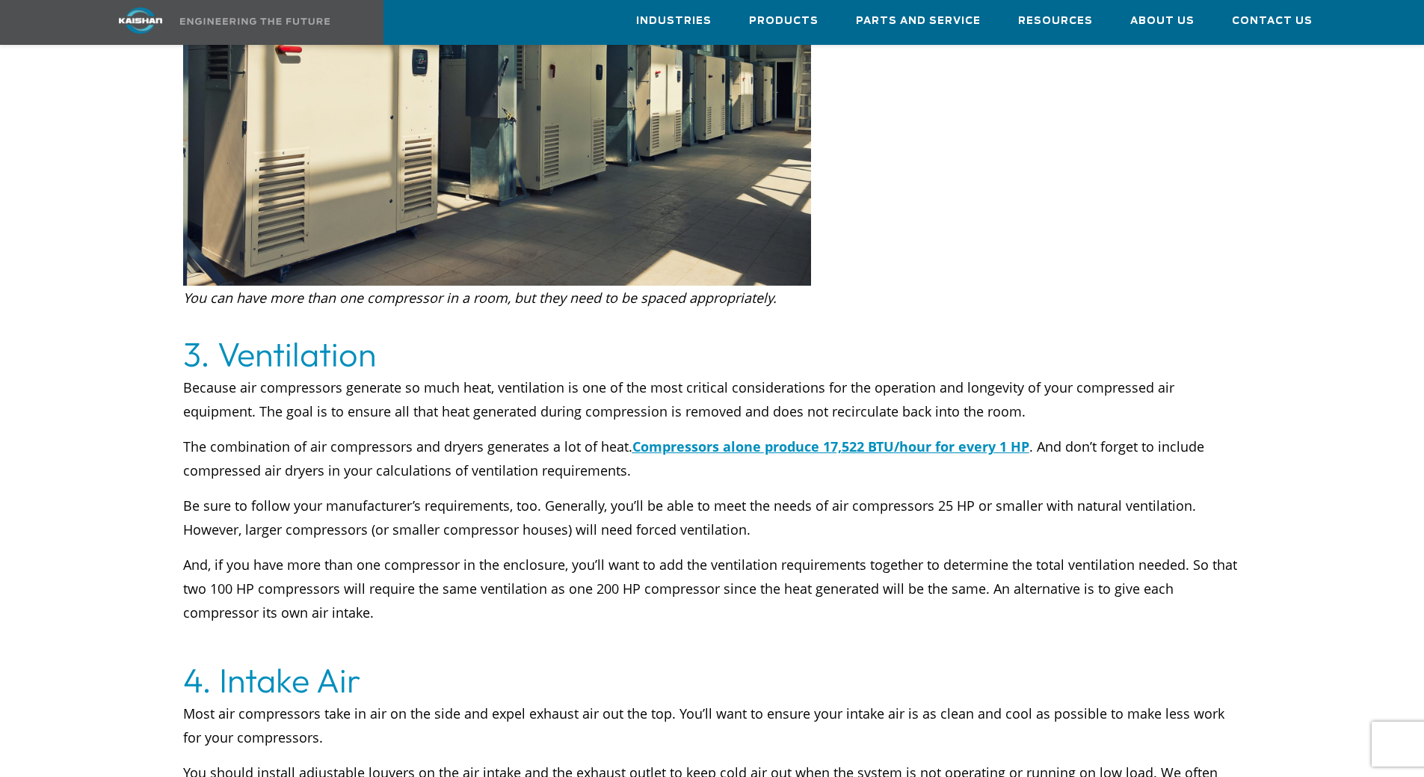
drag, startPoint x: 750, startPoint y: 609, endPoint x: 748, endPoint y: 631, distance: 22.5
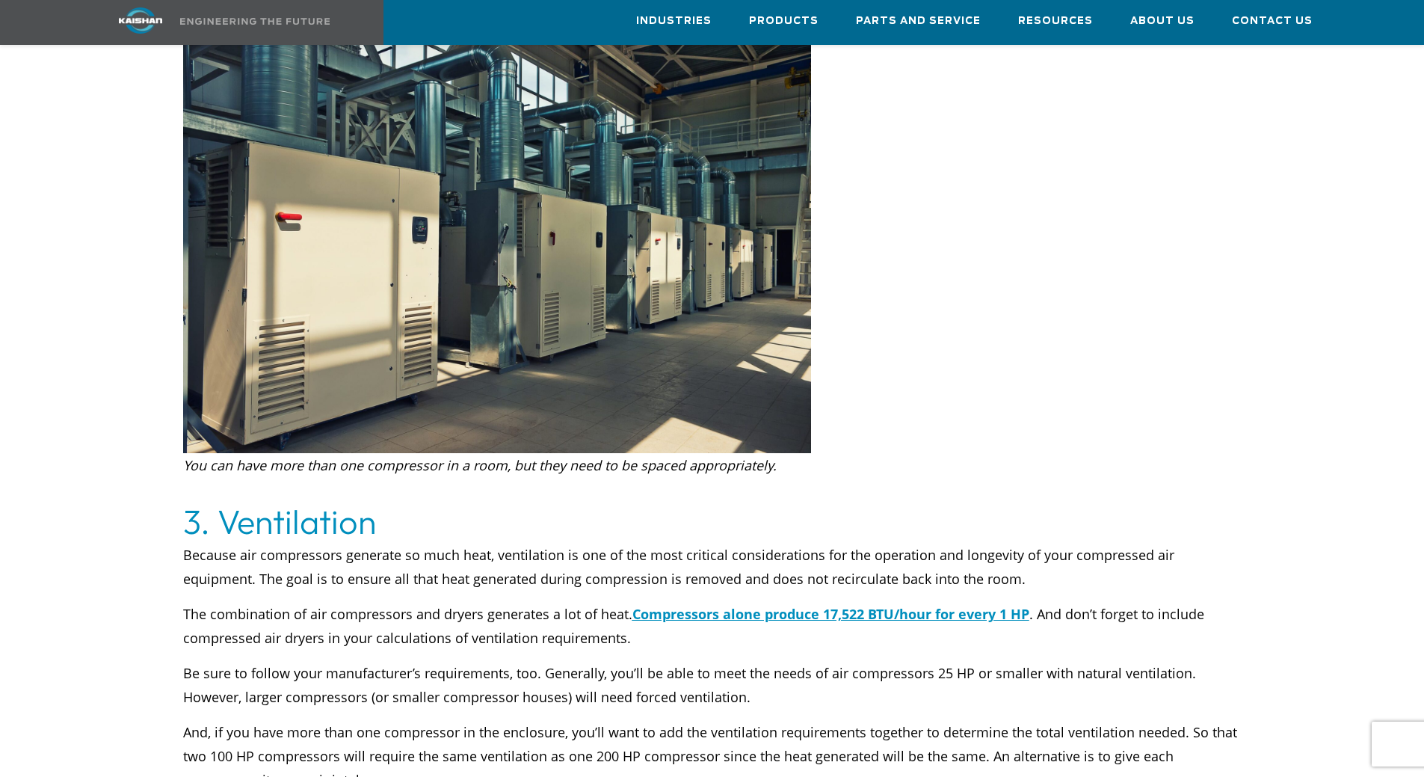
drag, startPoint x: 785, startPoint y: 657, endPoint x: 793, endPoint y: 630, distance: 28.7
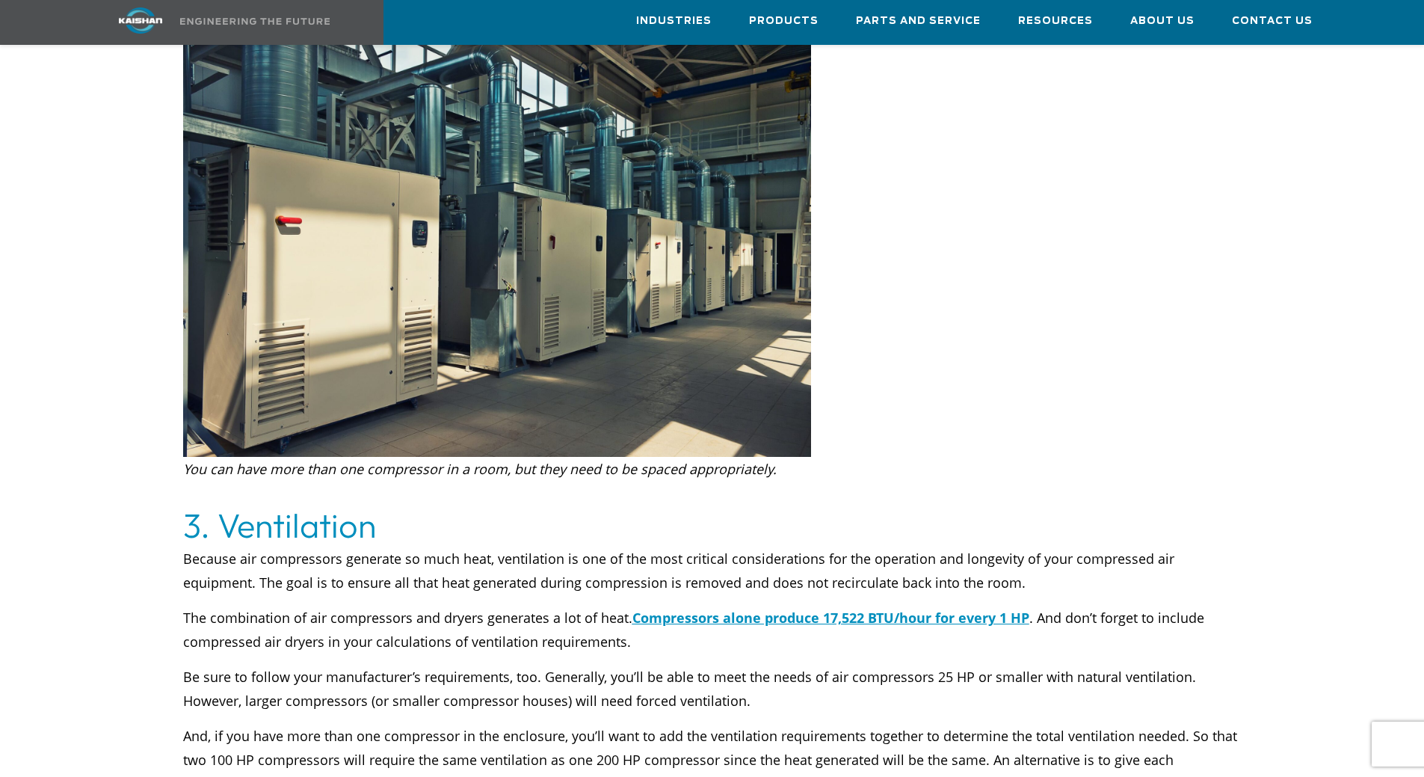
drag, startPoint x: 797, startPoint y: 637, endPoint x: 798, endPoint y: 645, distance: 8.3
click at [798, 637] on div "Because air compressors generate so much heat, ventilation is one of the most c…" at bounding box center [712, 689] width 1059 height 284
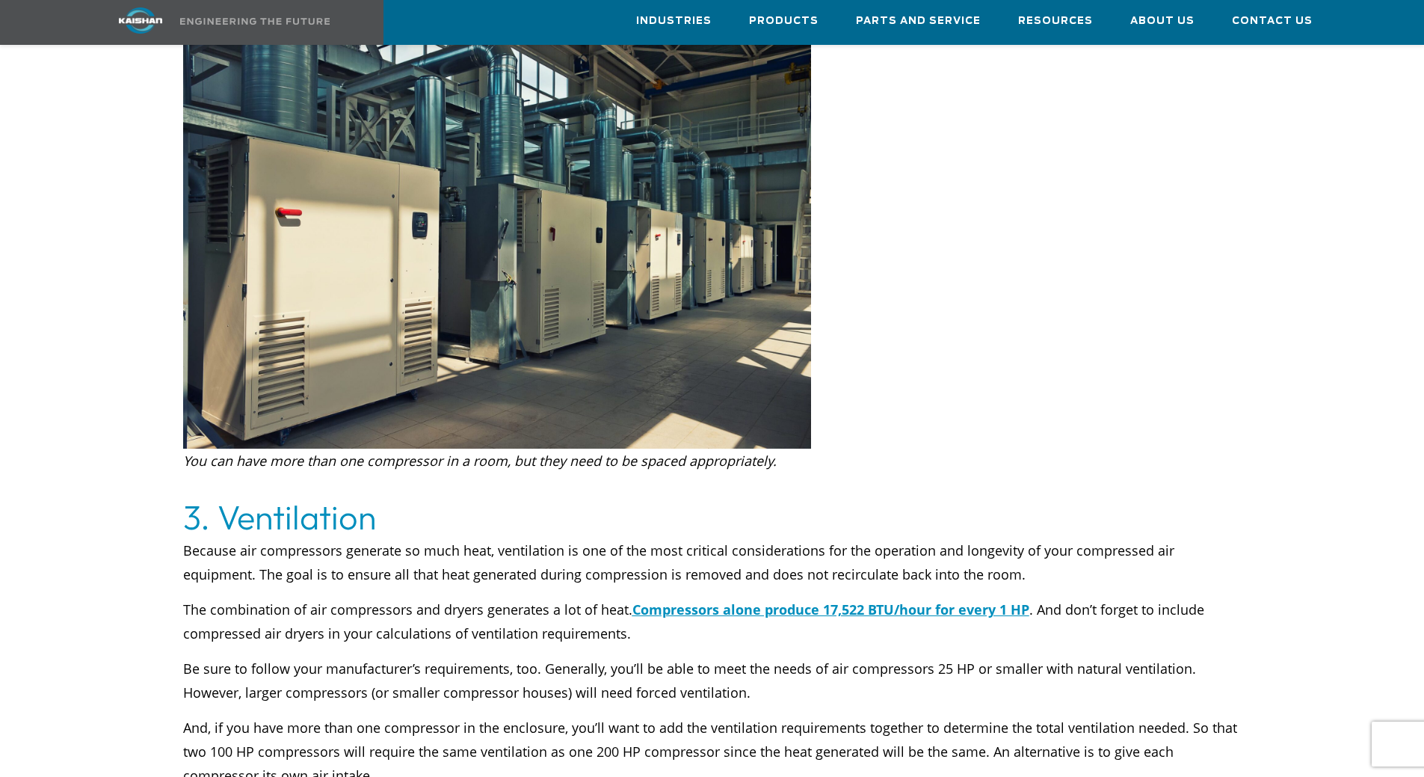
scroll to position [2281, 0]
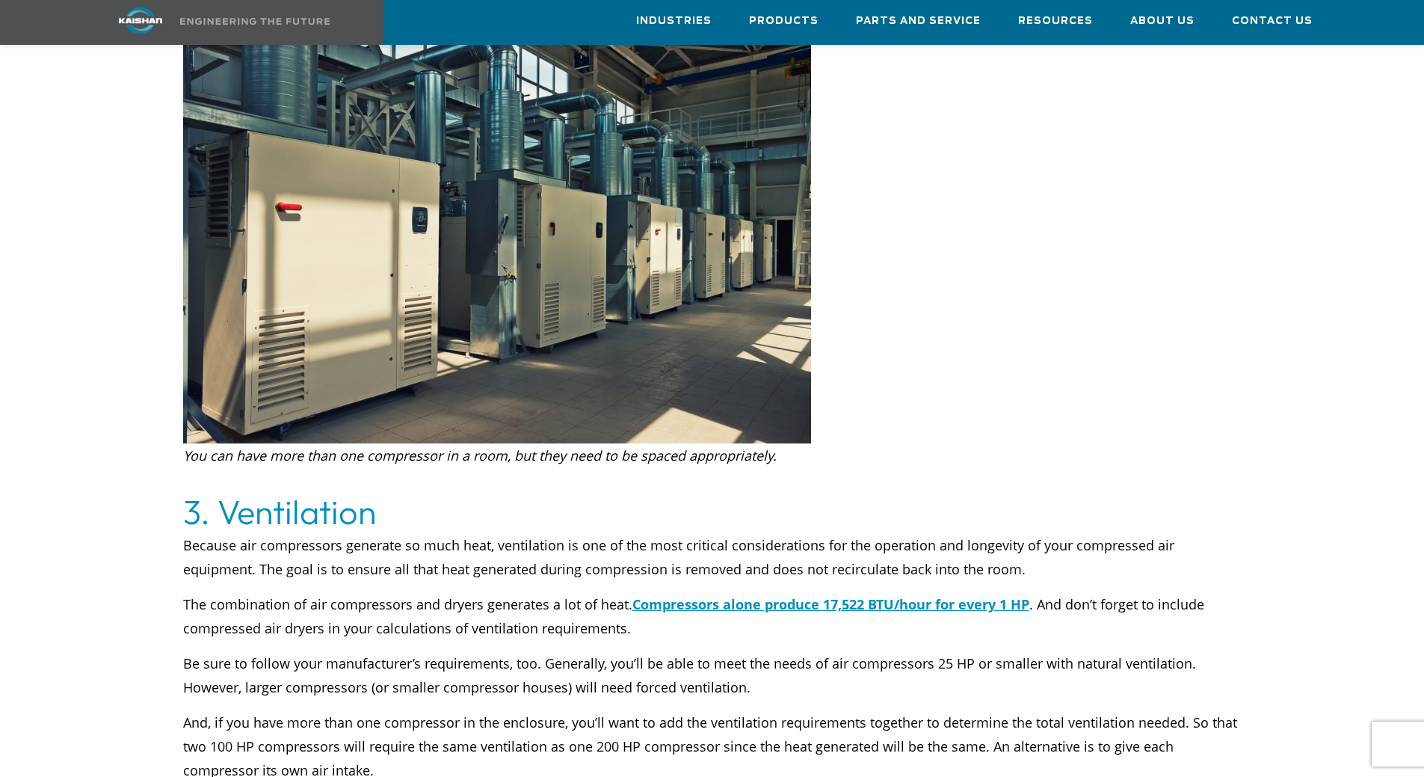
drag, startPoint x: 798, startPoint y: 638, endPoint x: 796, endPoint y: 659, distance: 21.0
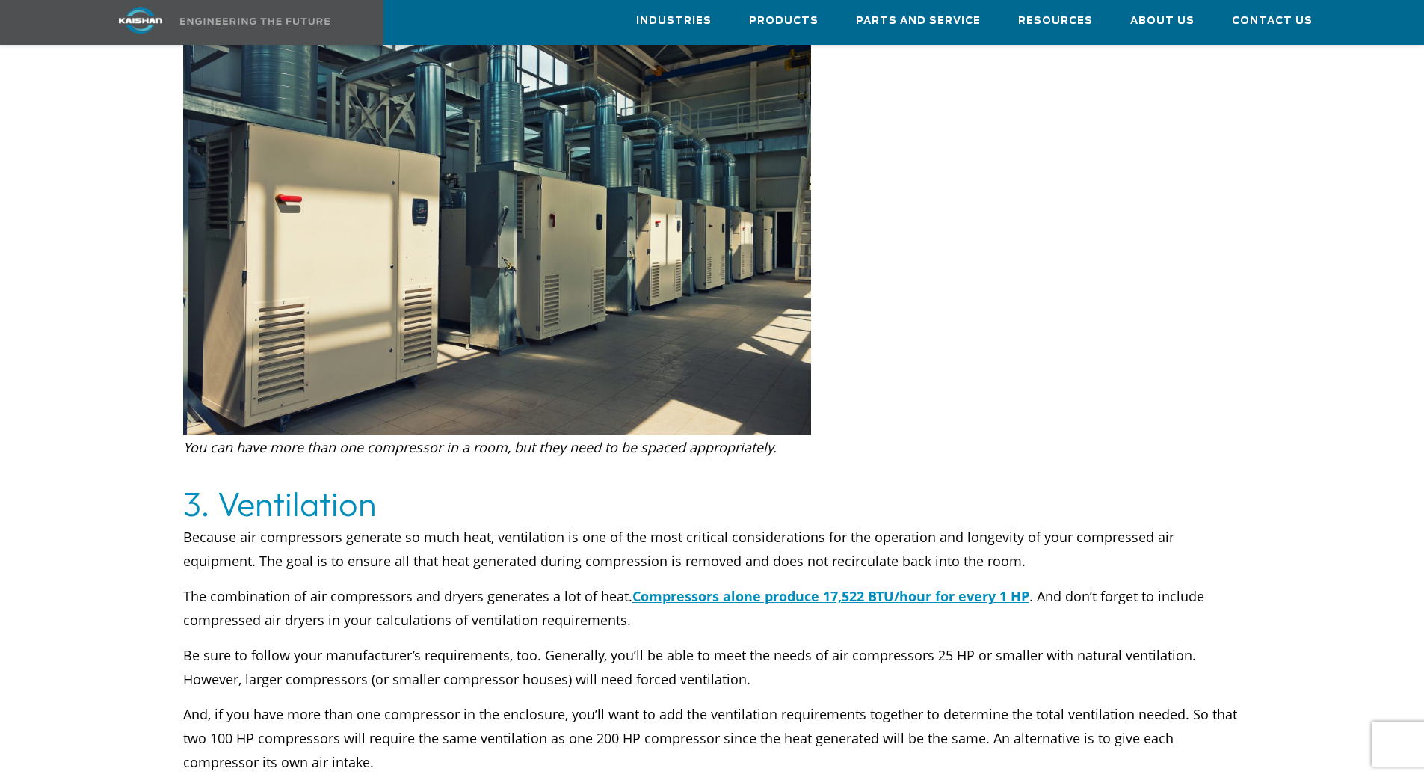
drag, startPoint x: 848, startPoint y: 673, endPoint x: 847, endPoint y: 693, distance: 20.2
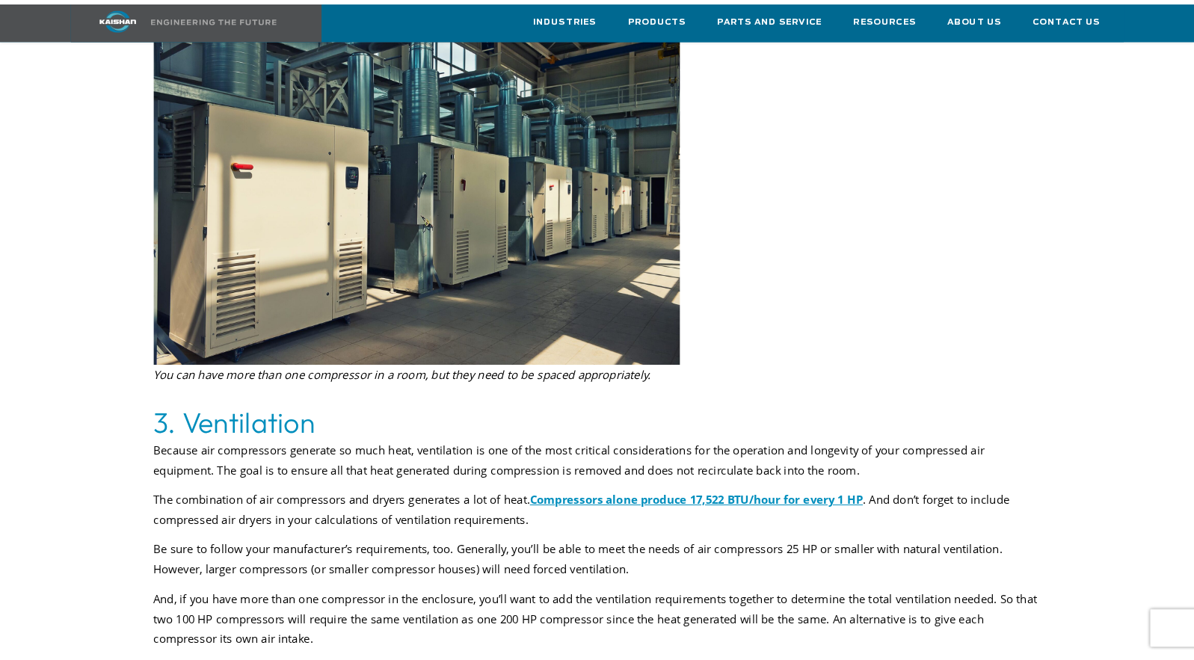
scroll to position [2153, 0]
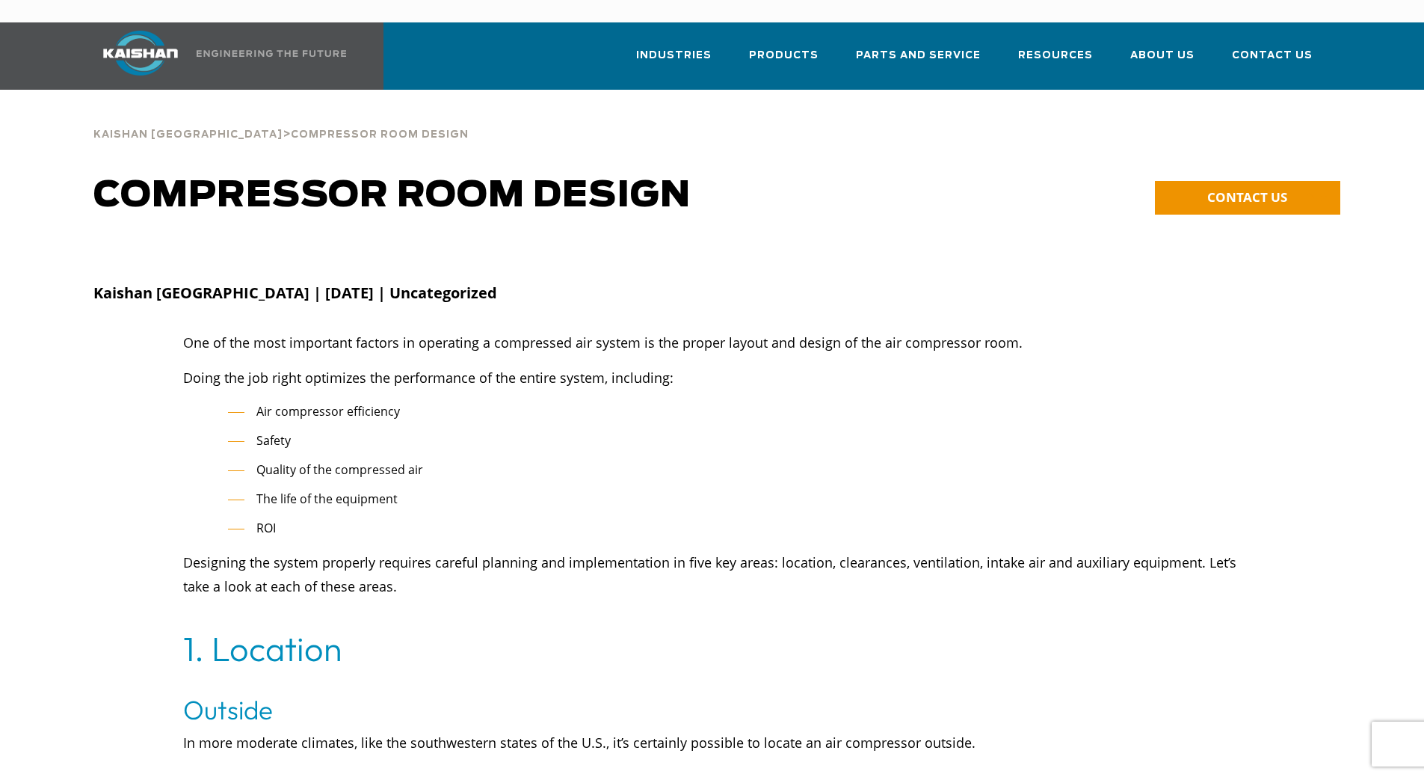
drag, startPoint x: 147, startPoint y: 524, endPoint x: 154, endPoint y: 509, distance: 16.7
click at [148, 522] on div at bounding box center [712, 479] width 1256 height 298
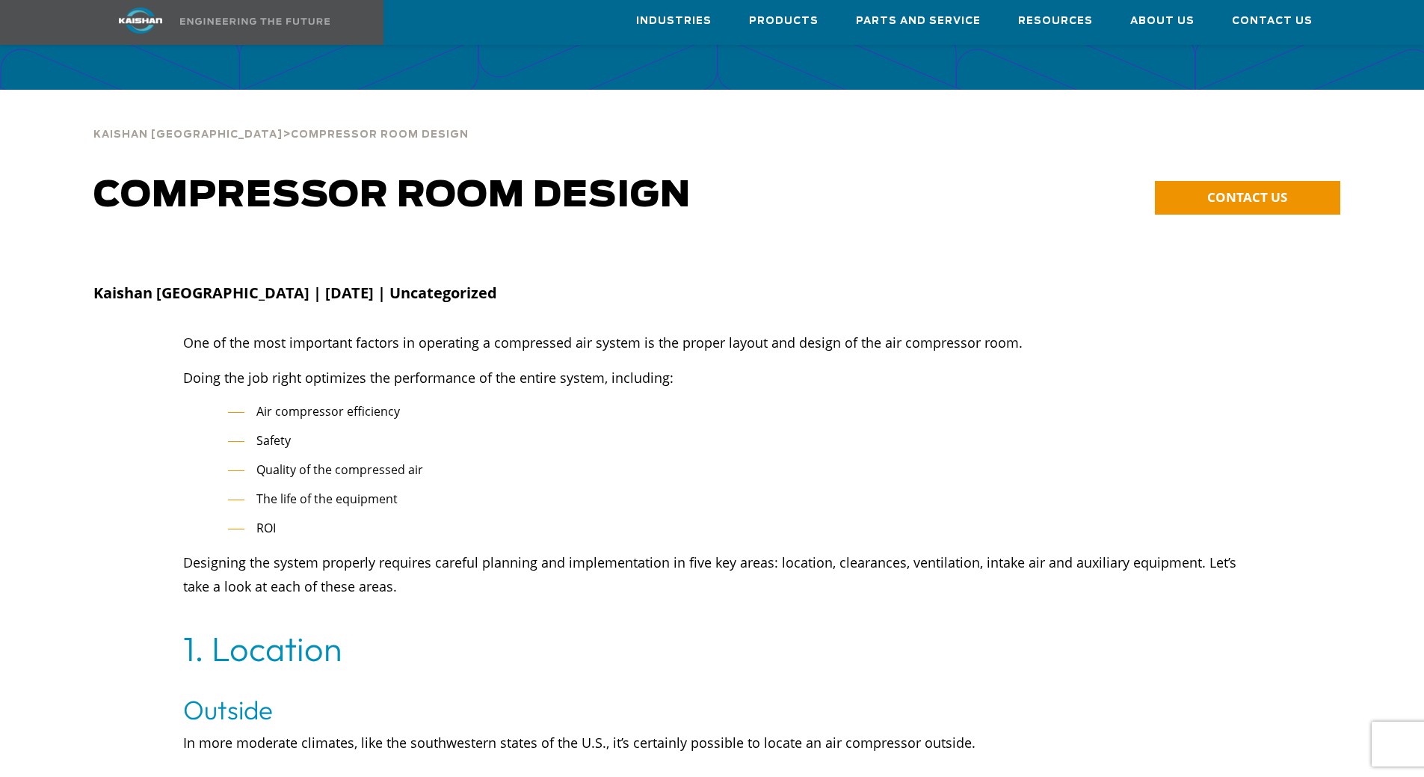
drag, startPoint x: 117, startPoint y: 496, endPoint x: 153, endPoint y: 75, distance: 422.5
